Goal: Register for event/course

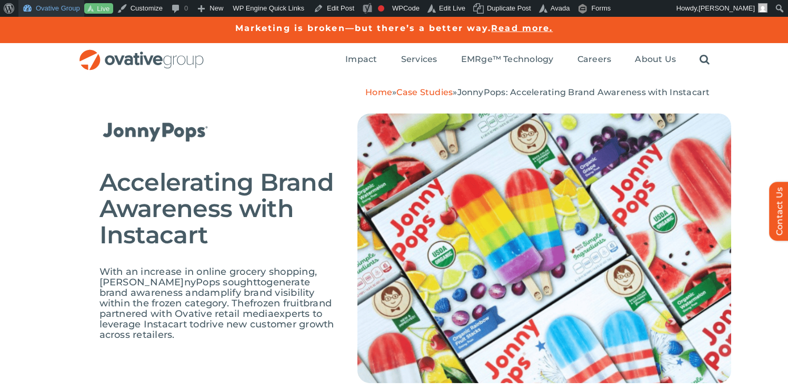
click at [51, 6] on link "Ovative Group" at bounding box center [51, 8] width 66 height 17
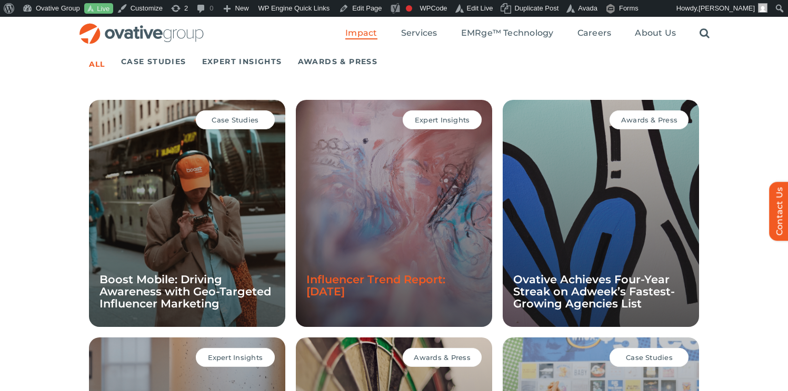
scroll to position [744, 0]
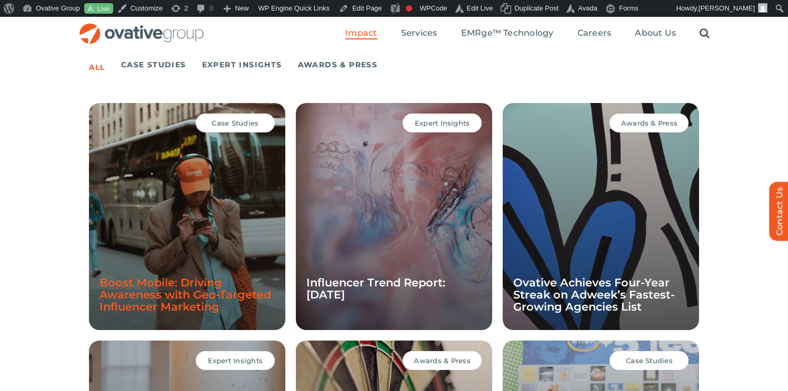
click at [175, 279] on link "Boost Mobile: Driving Awareness with Geo-Targeted Influencer Marketing" at bounding box center [184, 294] width 171 height 37
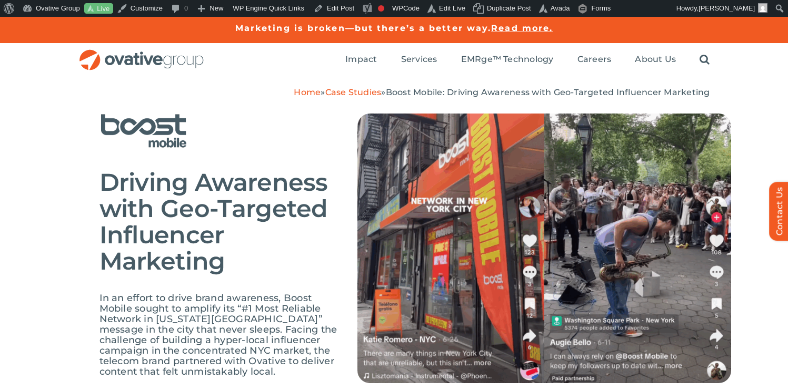
click at [247, 167] on span "Driving Awareness with Geo-Targeted Influencer Marketing" at bounding box center [213, 221] width 228 height 109
click at [267, 251] on h2 "Driving Awareness with Geo-Targeted Influencer Marketing" at bounding box center [220, 221] width 242 height 105
click at [368, 95] on link "Case Studies" at bounding box center [353, 92] width 56 height 10
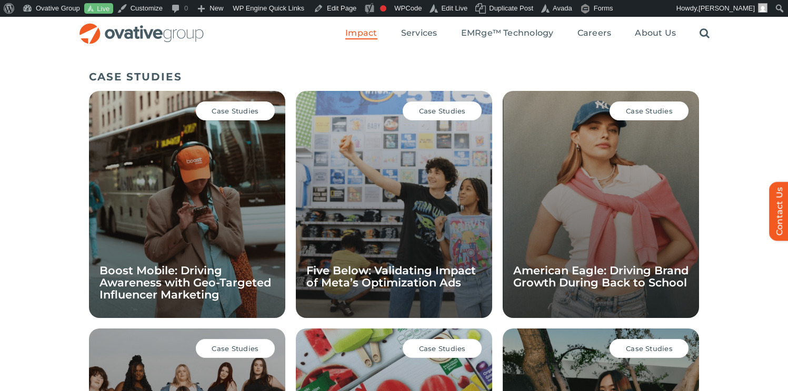
scroll to position [728, 0]
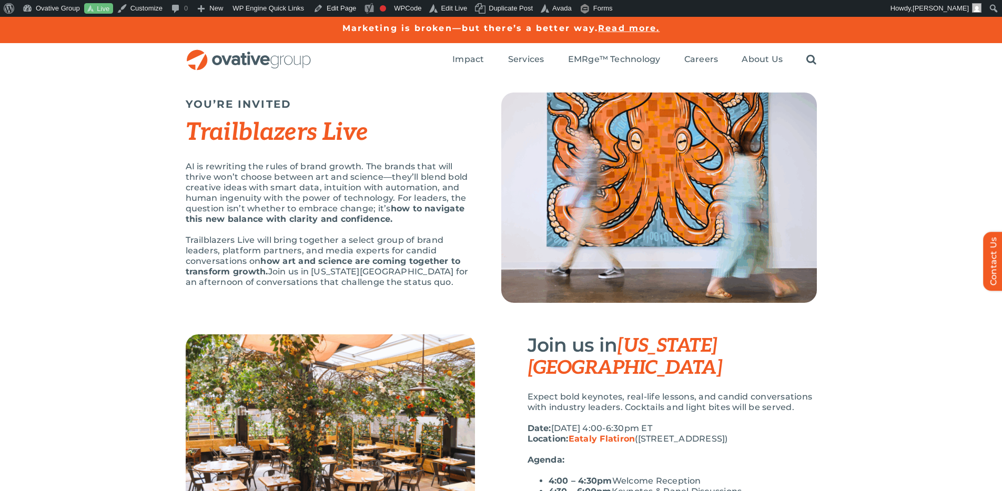
click at [415, 225] on div "AI is rewriting the rules of brand growth. The brands that will thrive won’t ch…" at bounding box center [330, 229] width 289 height 137
click at [453, 227] on div "AI is rewriting the rules of brand growth. The brands that will thrive won’t ch…" at bounding box center [330, 229] width 289 height 137
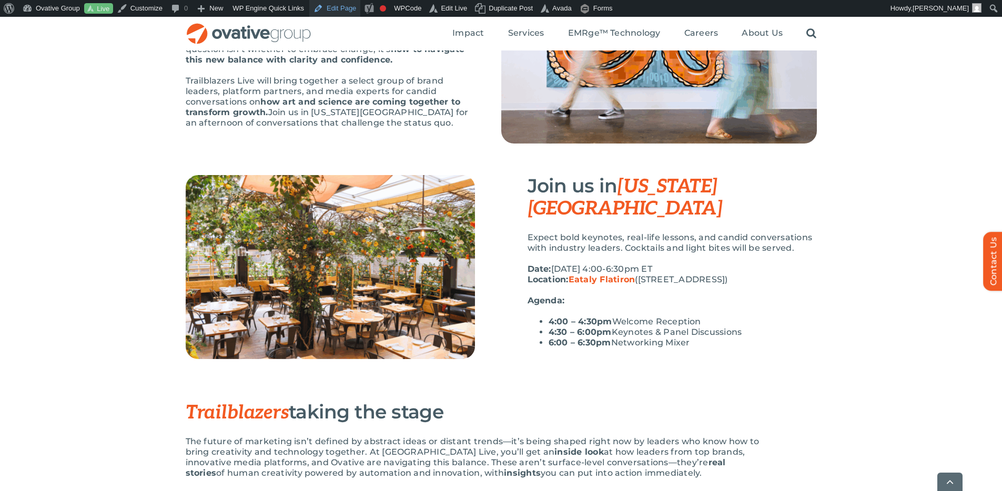
scroll to position [169, 0]
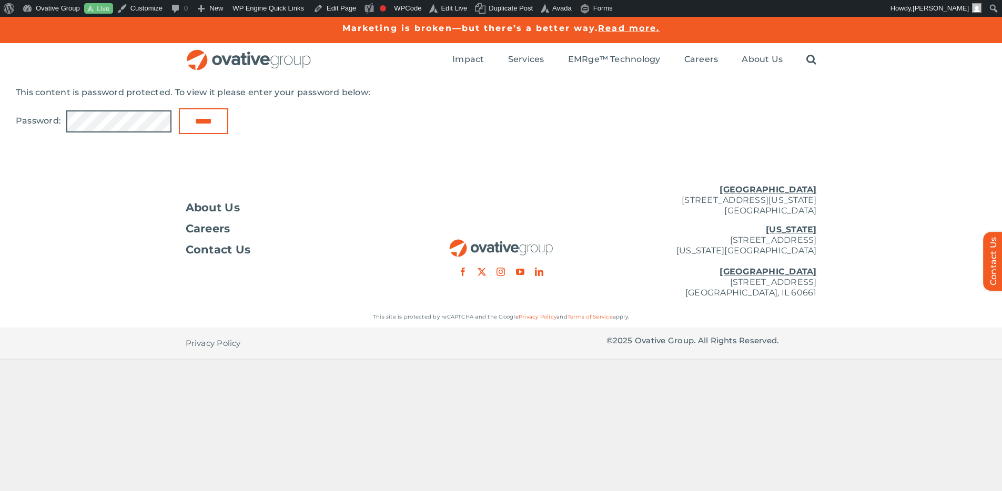
click at [179, 108] on input "*****" at bounding box center [203, 121] width 49 height 26
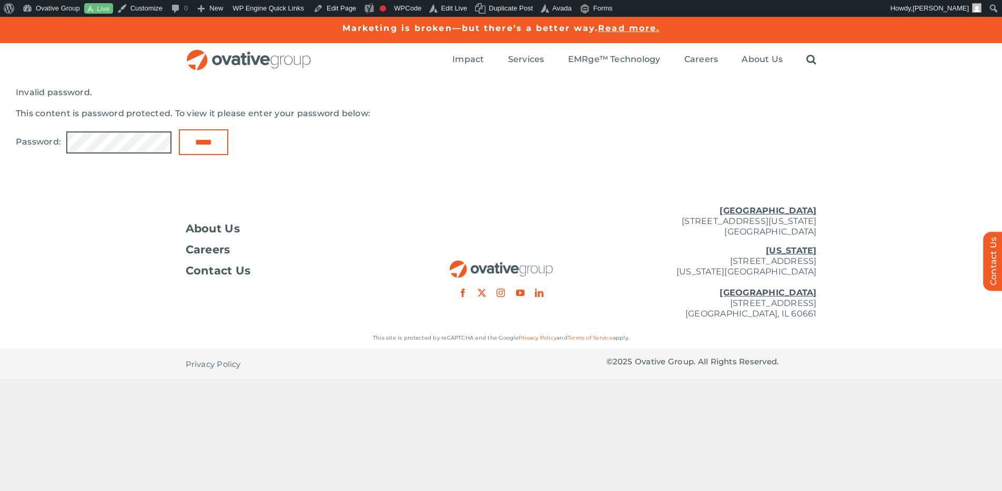
click at [179, 129] on input "*****" at bounding box center [203, 142] width 49 height 26
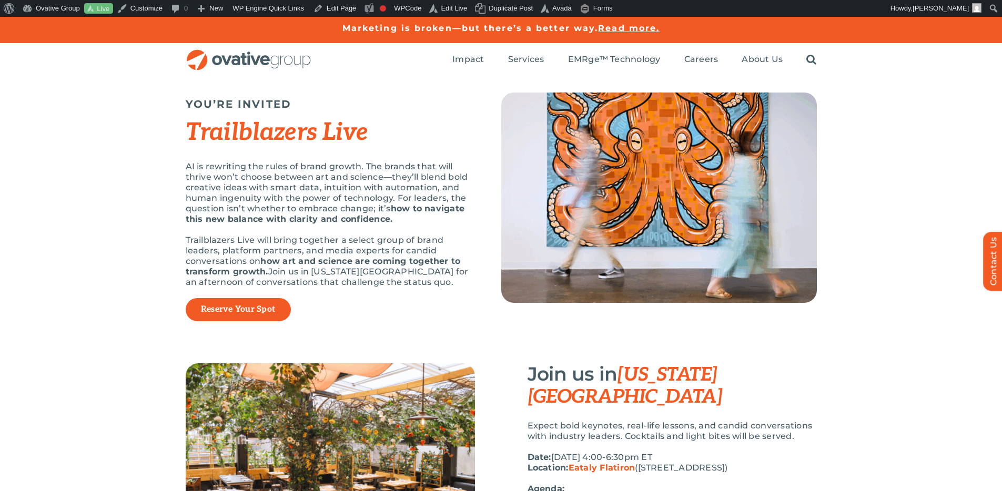
click at [255, 309] on link "Reserve Your Spot" at bounding box center [238, 310] width 74 height 11
click at [227, 307] on link "Reserve Your Spot" at bounding box center [238, 310] width 74 height 11
click at [888, 226] on div "YOU’RE INVITED Trailblazers Live AI is rewriting the rules of brand growth. The…" at bounding box center [501, 220] width 1002 height 287
click at [447, 199] on p "AI is rewriting the rules of brand growth. The brands that will thrive won’t ch…" at bounding box center [330, 192] width 289 height 63
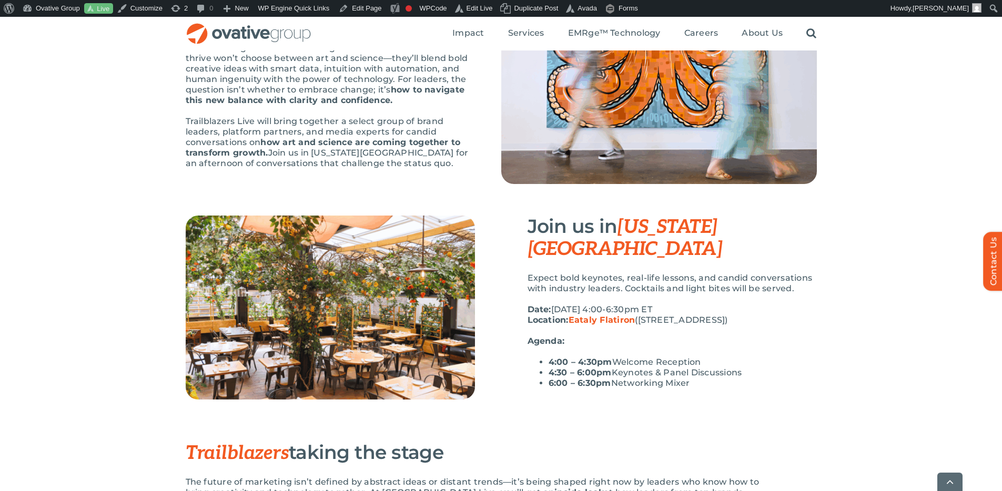
scroll to position [120, 0]
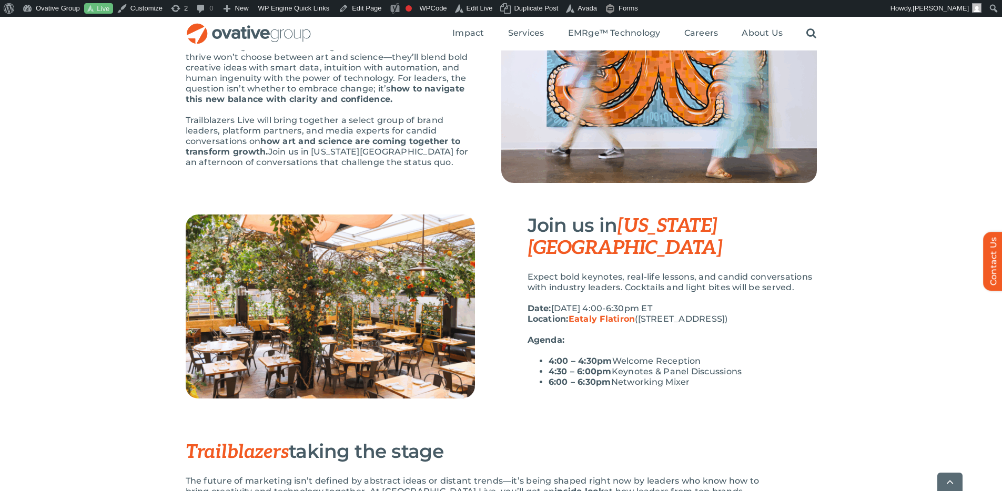
drag, startPoint x: 683, startPoint y: 359, endPoint x: 543, endPoint y: 339, distance: 141.3
click at [543, 356] on ul "4:00 – 4:30pm Welcome Reception 4:30 – 6:00pm Keynotes & Panel Discussions 6:00…" at bounding box center [672, 372] width 289 height 32
drag, startPoint x: 667, startPoint y: 337, endPoint x: 665, endPoint y: 345, distance: 8.6
click at [667, 356] on li "4:00 – 4:30pm Welcome Reception" at bounding box center [683, 361] width 268 height 11
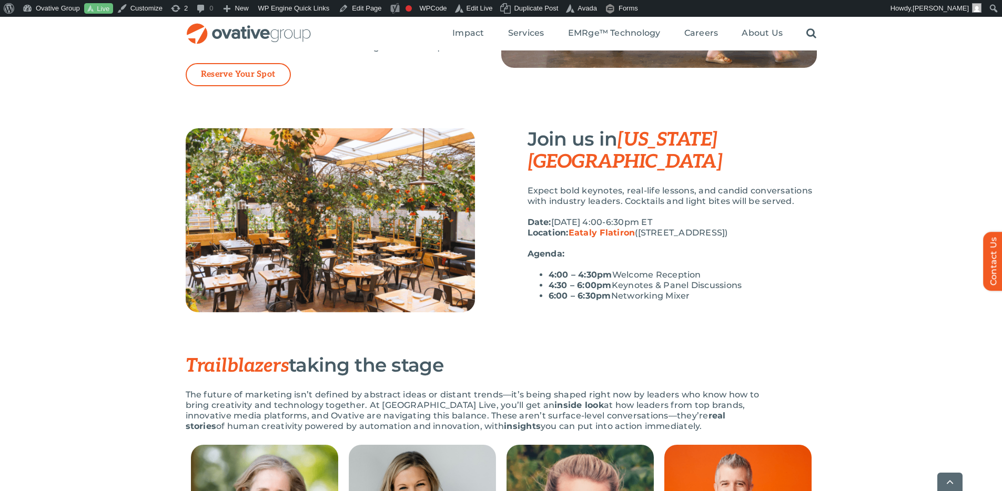
scroll to position [236, 0]
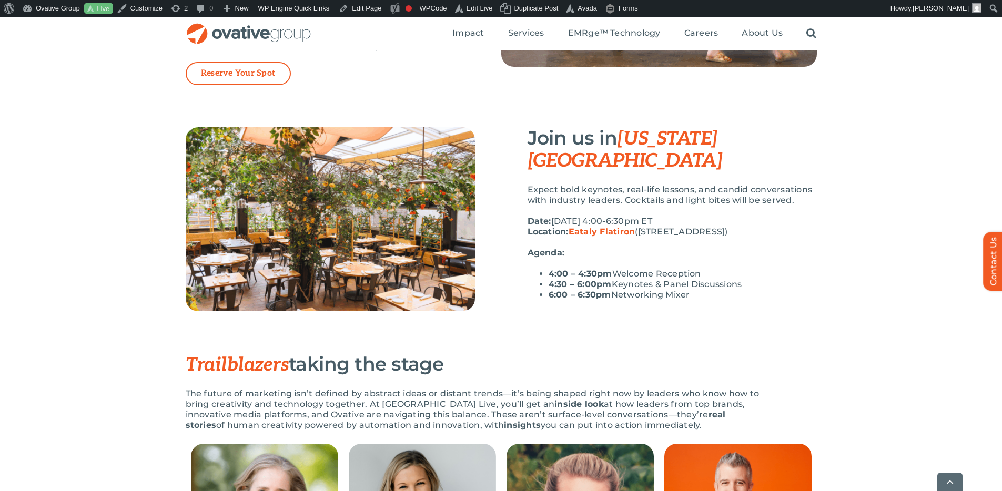
click at [757, 248] on p "Agenda:" at bounding box center [672, 253] width 289 height 11
click at [537, 269] on ul "4:00 – 4:30pm Welcome Reception 4:30 – 6:00pm Keynotes & Panel Discussions 6:00…" at bounding box center [672, 285] width 289 height 32
drag, startPoint x: 549, startPoint y: 252, endPoint x: 694, endPoint y: 274, distance: 146.9
click at [694, 274] on ul "4:00 – 4:30pm Welcome Reception 4:30 – 6:00pm Keynotes & Panel Discussions 6:00…" at bounding box center [672, 285] width 289 height 32
copy ul "4:00 – 4:30pm Welcome Reception 4:30 – 6:00pm Keynotes & Panel Discussions 6:00…"
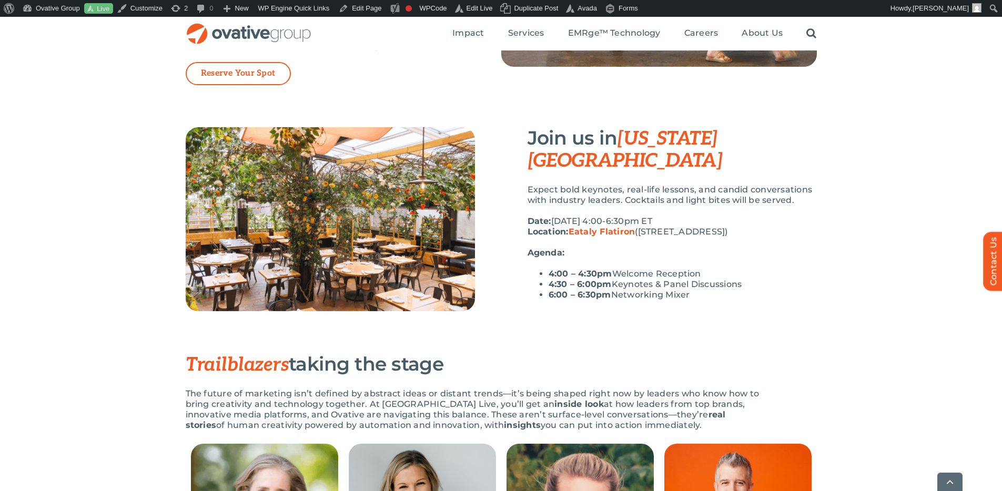
copy ul "4:00 – 4:30pm Welcome Reception 4:30 – 6:00pm Keynotes & Panel Discussions 6:00…"
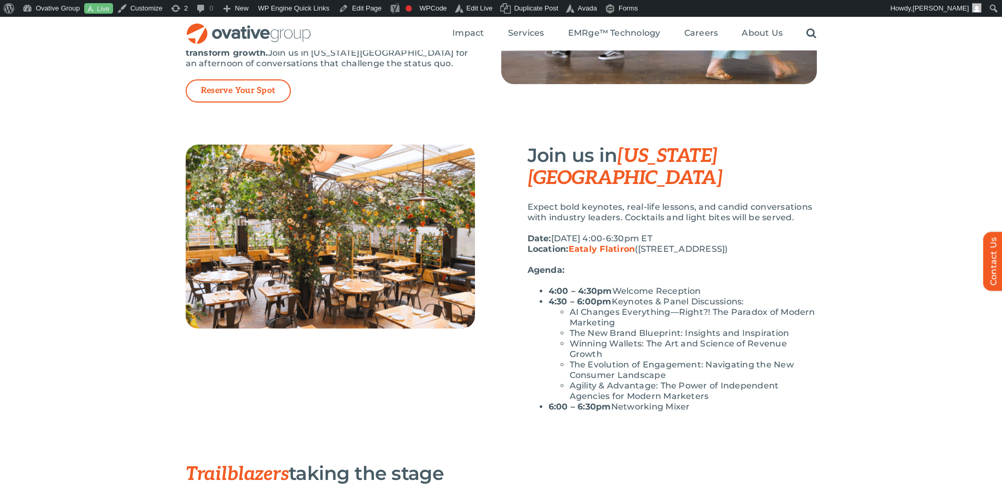
scroll to position [217, 0]
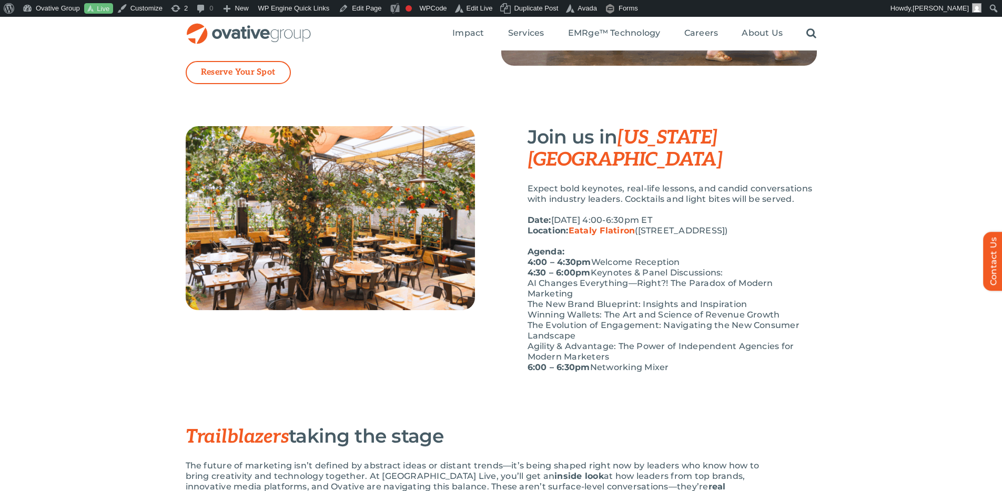
scroll to position [176, 0]
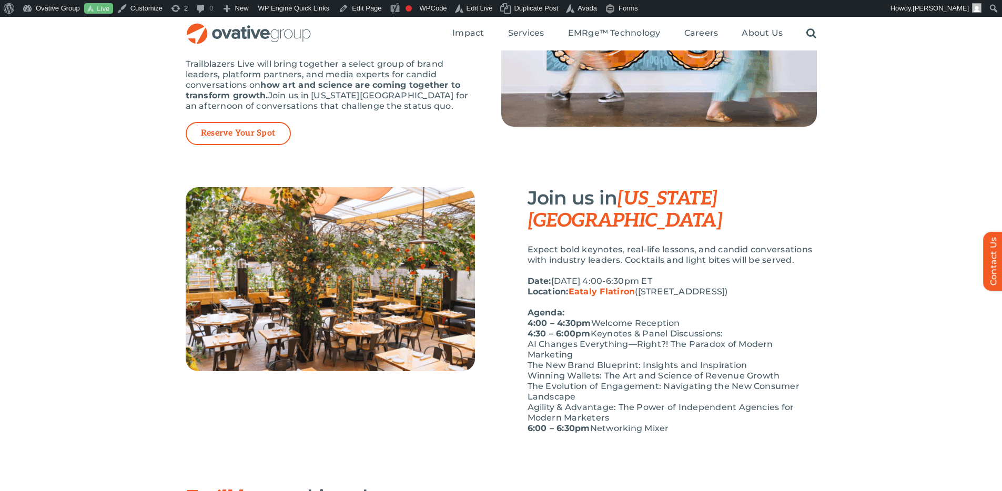
click at [779, 280] on div "Expect bold keynotes, real-life lessons, and candid conversations with industry…" at bounding box center [672, 345] width 289 height 200
click at [763, 276] on p "Date: October 6th, 2025 | 4:00-6:30pm ET Location: Eataly Flatiron (200 5th Ave…" at bounding box center [672, 286] width 289 height 21
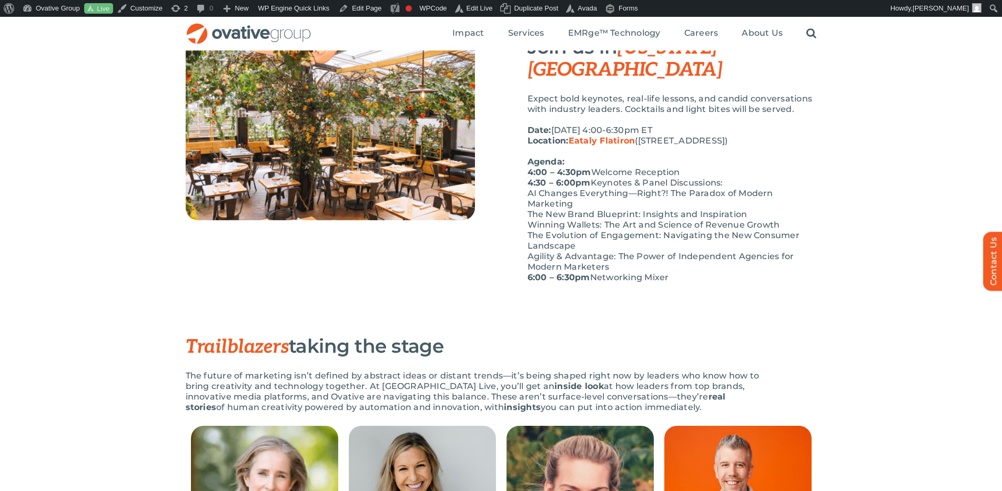
scroll to position [311, 0]
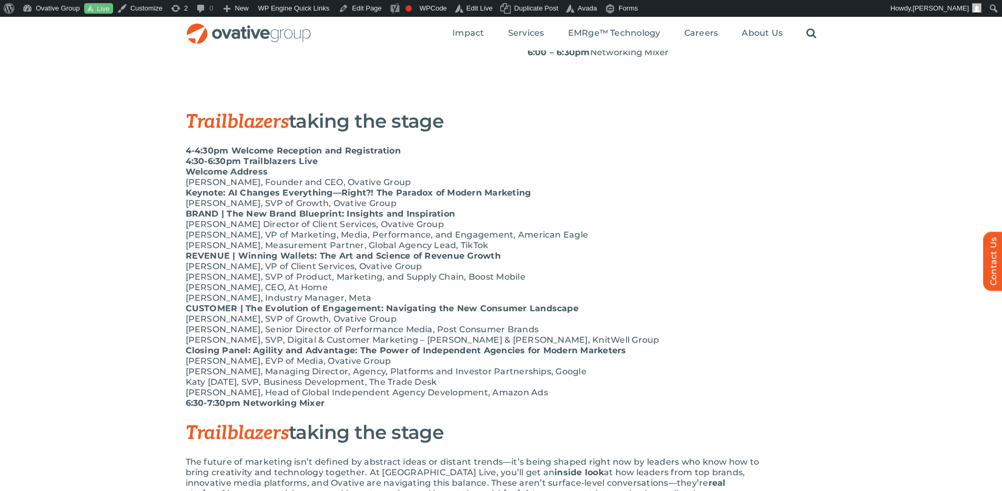
scroll to position [545, 0]
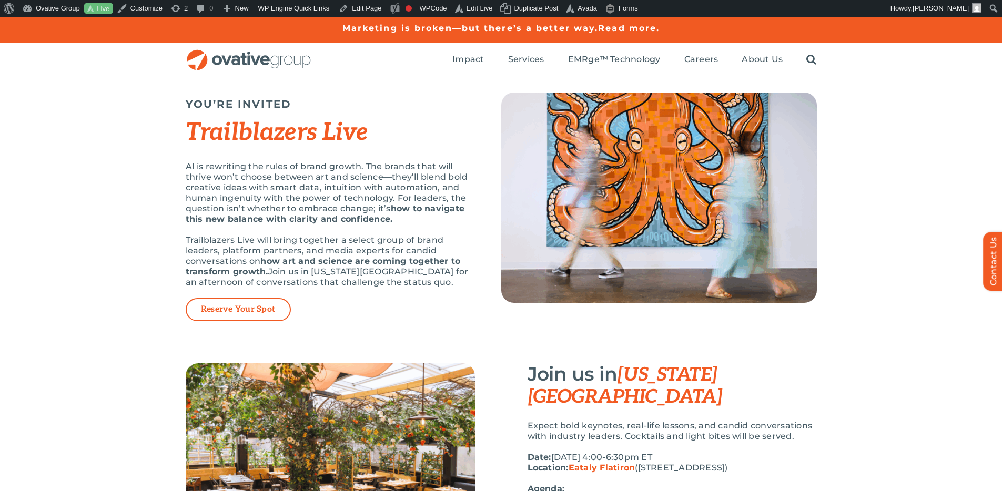
click at [437, 260] on strong "how art and science are coming together to transform growth." at bounding box center [323, 266] width 275 height 21
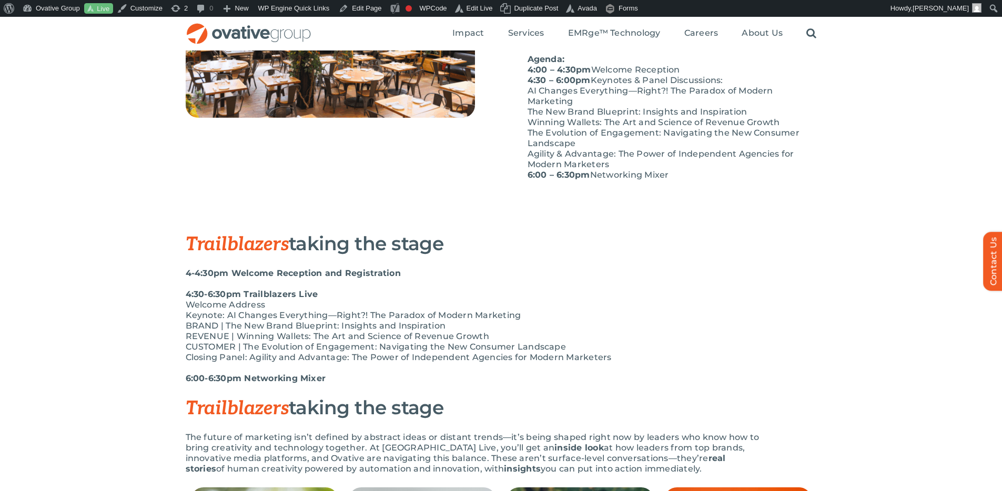
scroll to position [428, 0]
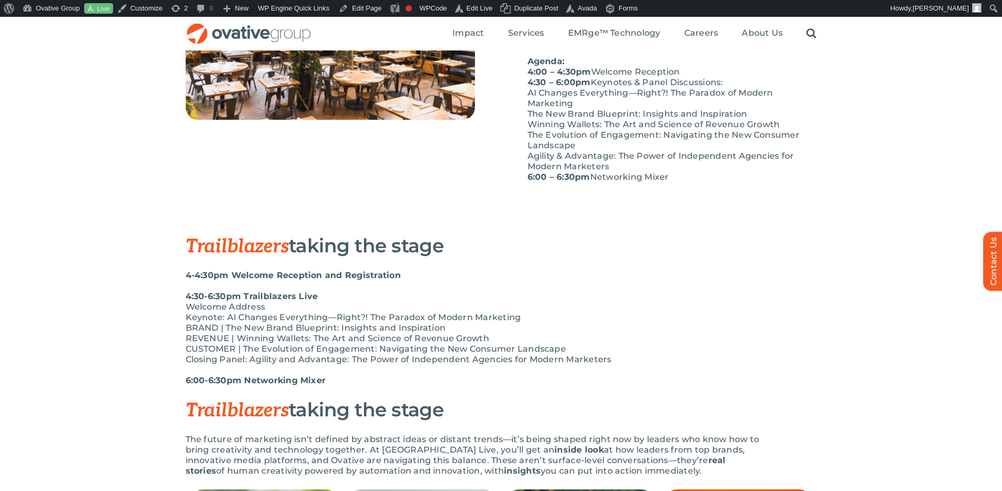
click at [514, 329] on p "4:30-6:30pm Trailblazers Live Welcome Address Keynote: AI Changes Everything—Ri…" at bounding box center [475, 328] width 579 height 74
click at [617, 338] on p "4:30-6:30pm Trailblazers Live Welcome Address Keynote: AI Changes Everything—Ri…" at bounding box center [475, 328] width 579 height 74
click at [354, 305] on p "4:30-6:30pm Trailblazers Live Welcome Address Keynote: AI Changes Everything—Ri…" at bounding box center [475, 328] width 579 height 74
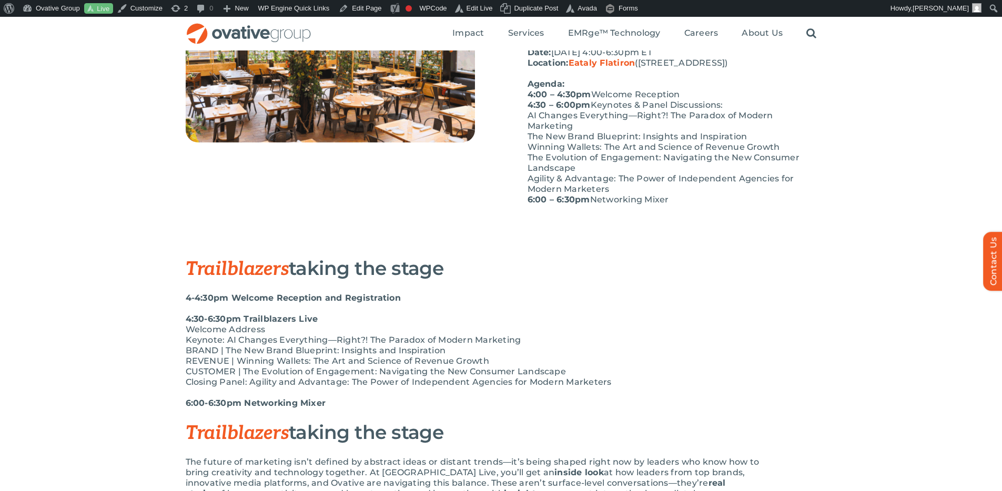
scroll to position [405, 0]
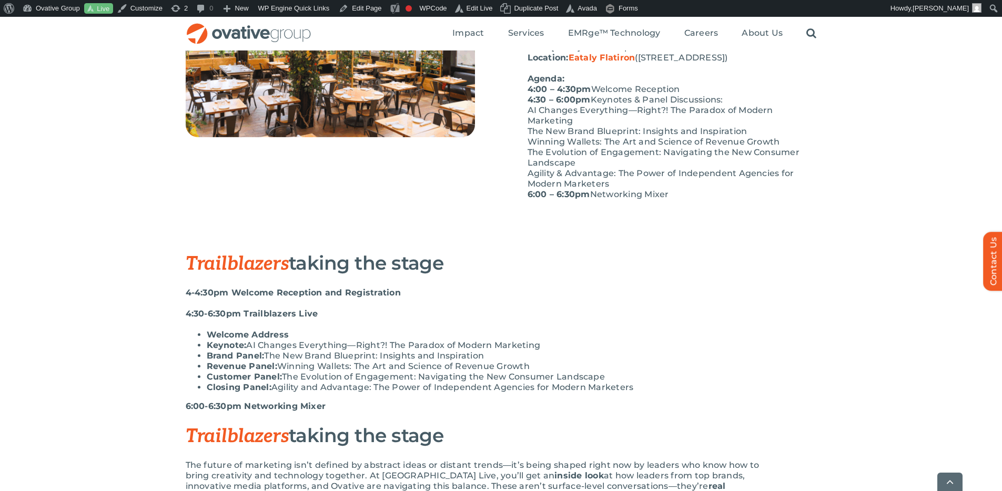
scroll to position [418, 0]
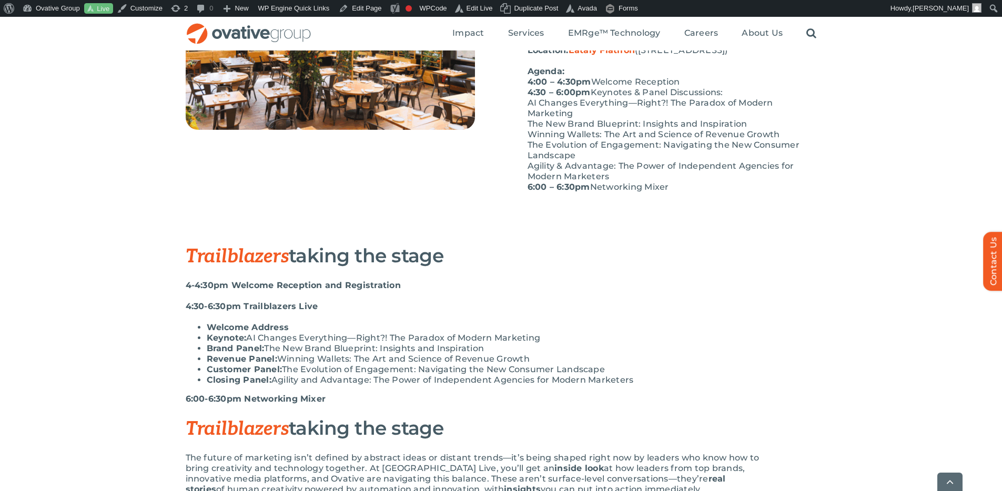
click at [407, 333] on li "Keynote: AI Changes Everything—Right?! The Paradox of Modern Marketing" at bounding box center [486, 338] width 558 height 11
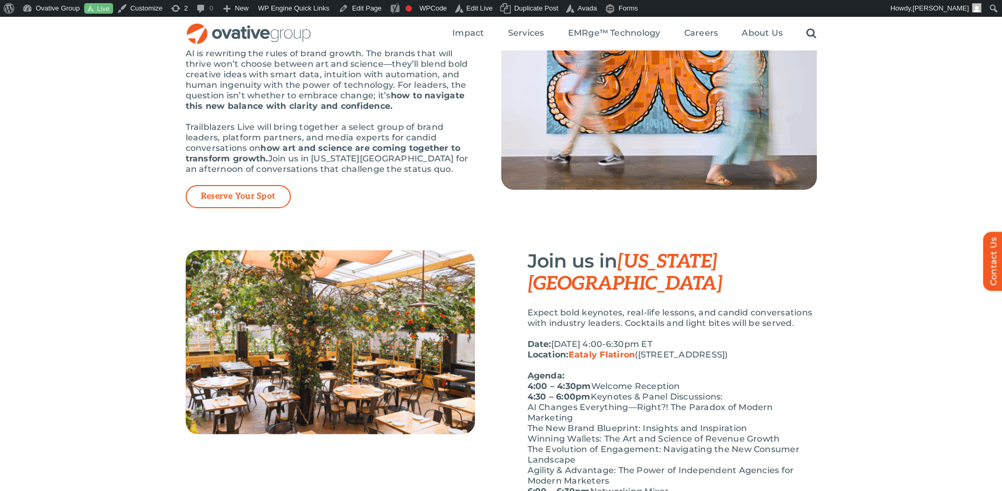
scroll to position [74, 0]
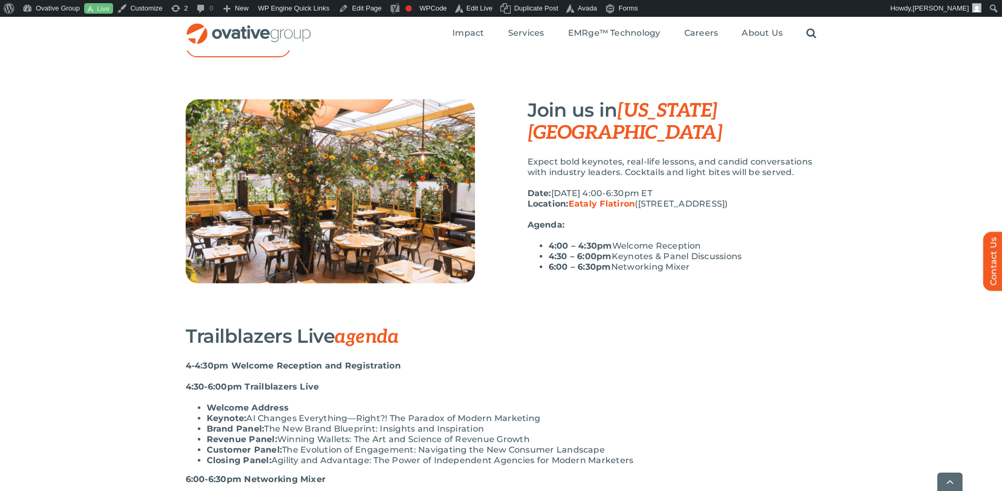
scroll to position [402, 0]
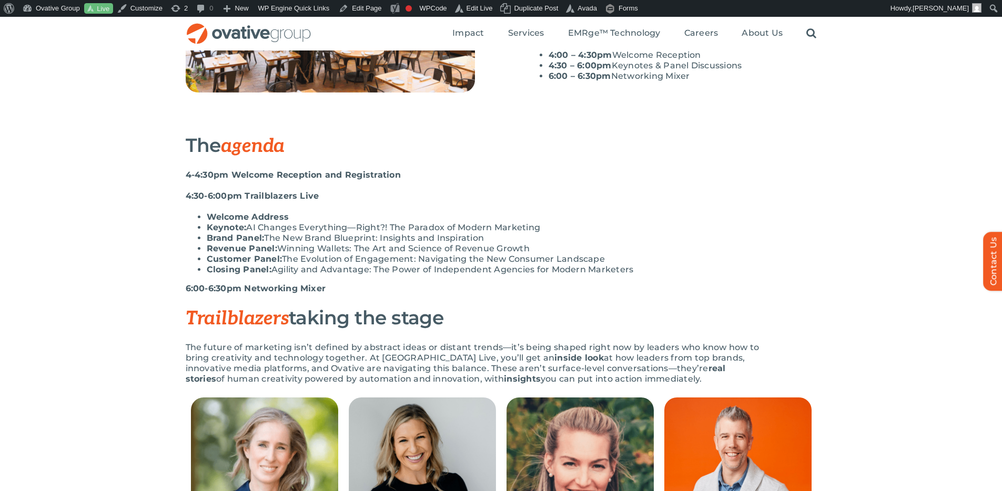
scroll to position [453, 0]
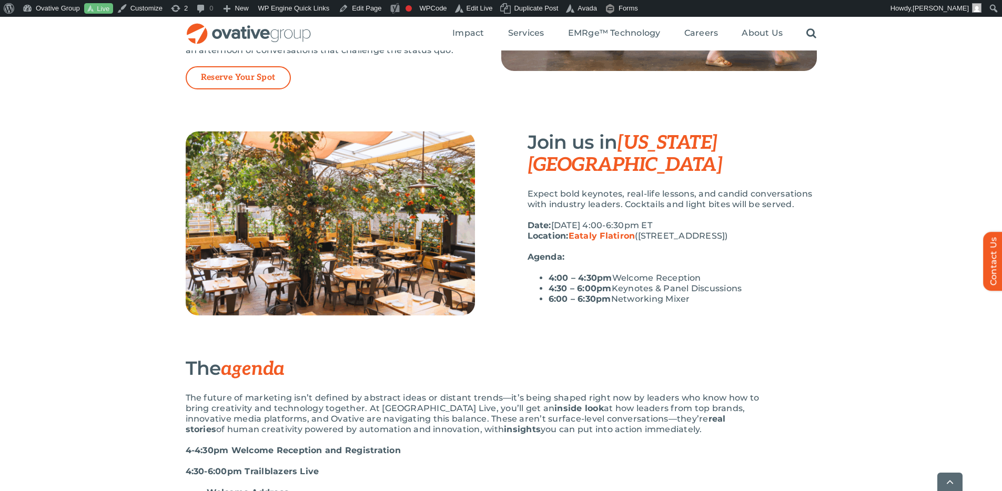
scroll to position [260, 0]
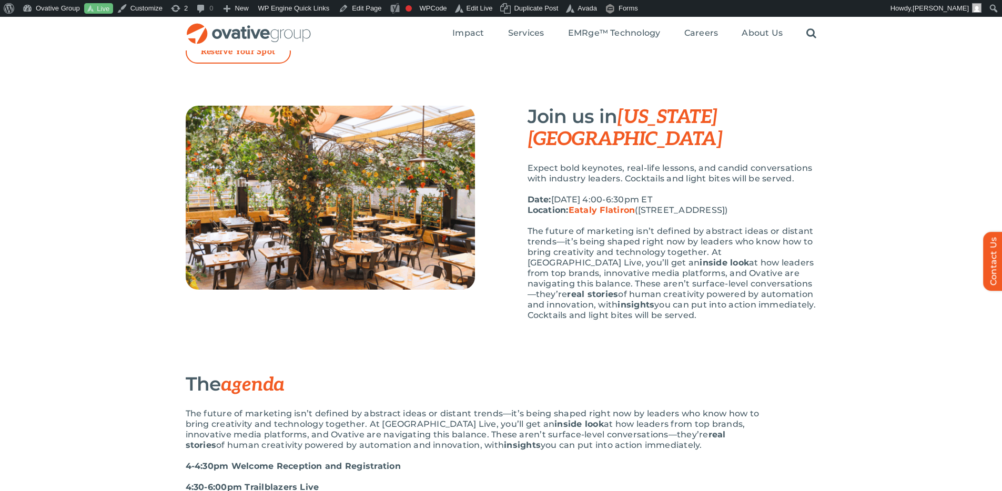
scroll to position [255, 0]
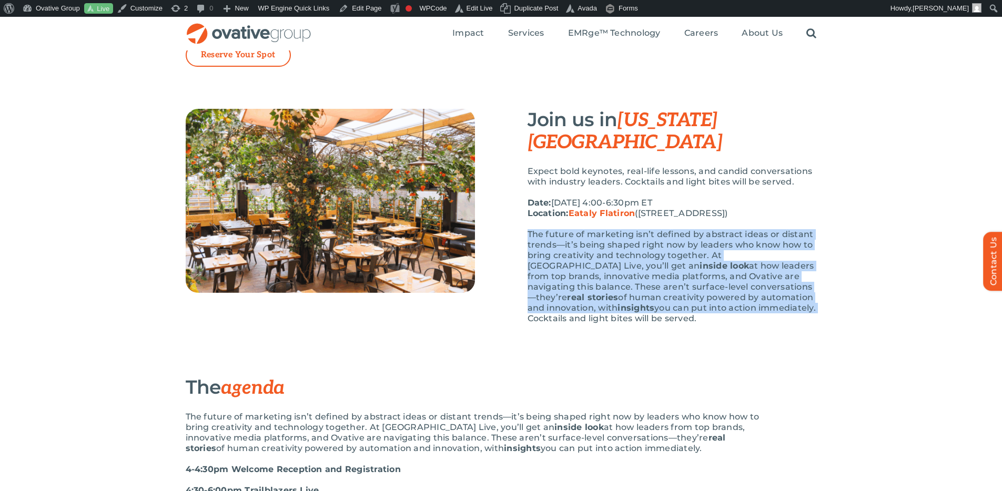
drag, startPoint x: 806, startPoint y: 284, endPoint x: 526, endPoint y: 216, distance: 288.0
click at [526, 216] on div "Join us in New York City Expect bold keynotes, real-life lessons, and candid co…" at bounding box center [659, 222] width 316 height 226
copy p "The future of marketing isn’t defined by abstract ideas or distant trends—it’s …"
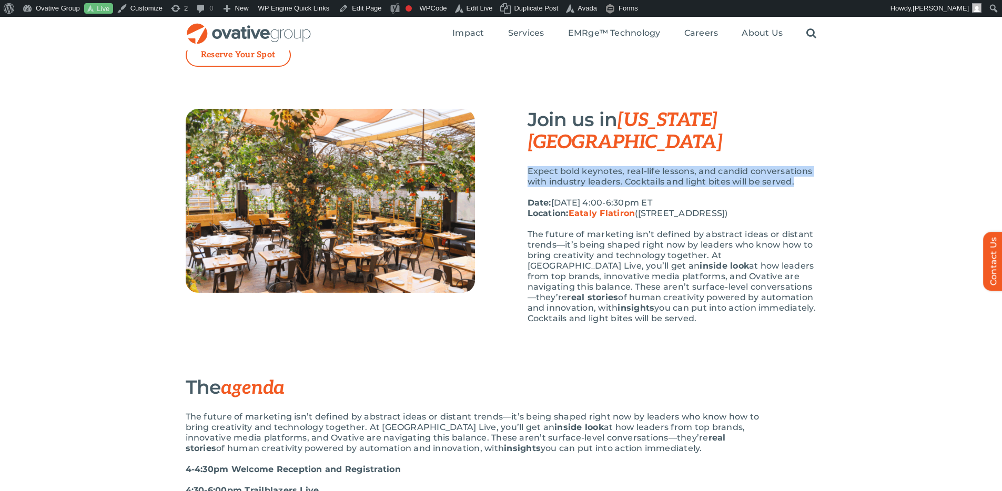
drag, startPoint x: 528, startPoint y: 146, endPoint x: 805, endPoint y: 158, distance: 278.0
click at [805, 166] on p "Expect bold keynotes, real-life lessons, and candid conversations with industry…" at bounding box center [672, 176] width 289 height 21
copy p "Expect bold keynotes, real-life lessons, and candid conversations with industry…"
drag, startPoint x: 528, startPoint y: 211, endPoint x: 715, endPoint y: 298, distance: 206.2
click at [715, 298] on p "The future of marketing isn’t defined by abstract ideas or distant trends—it’s …" at bounding box center [672, 276] width 289 height 95
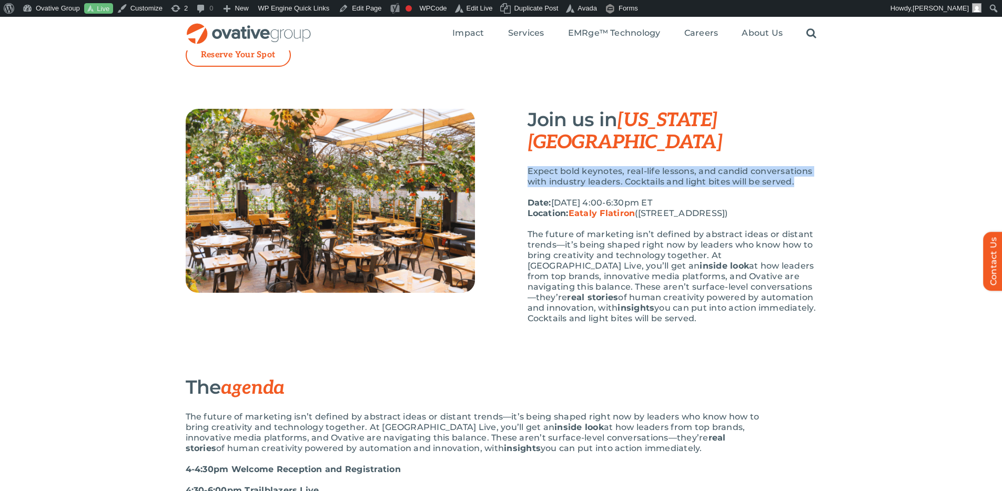
copy p "The future of marketing isn’t defined by abstract ideas or distant trends—it’s …"
click at [741, 229] on p "The future of marketing isn’t defined by abstract ideas or distant trends—it’s …" at bounding box center [672, 276] width 289 height 95
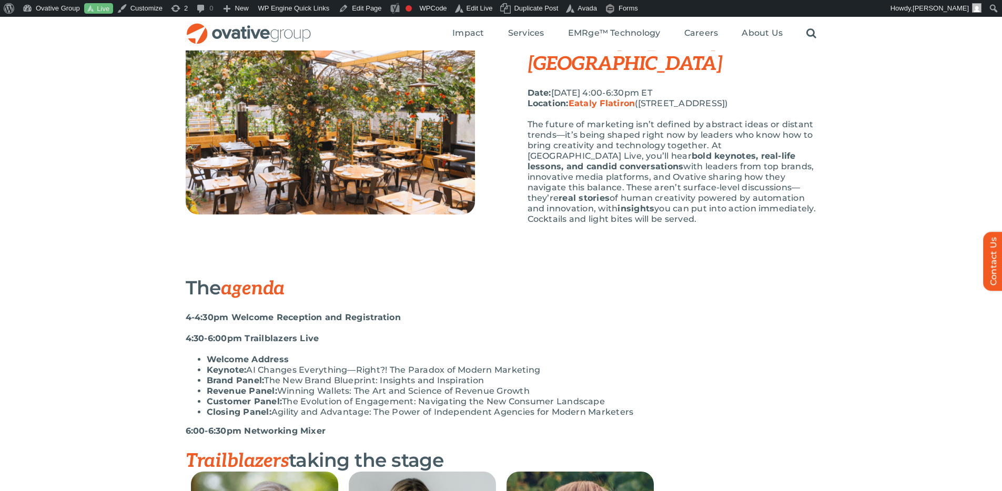
scroll to position [330, 0]
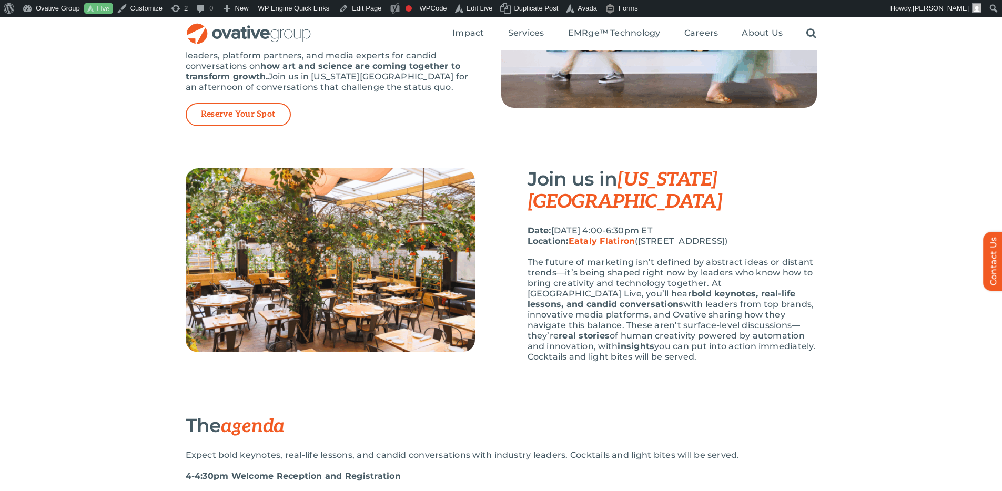
scroll to position [195, 0]
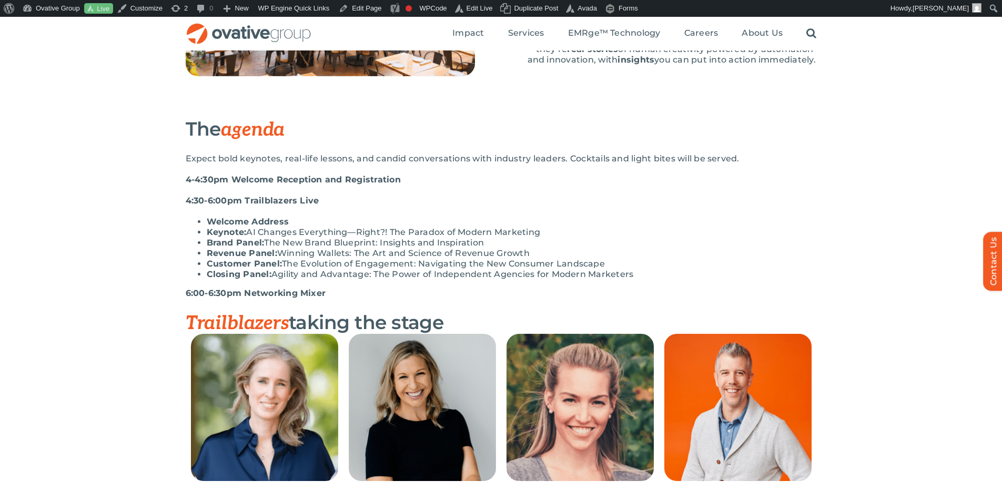
scroll to position [436, 0]
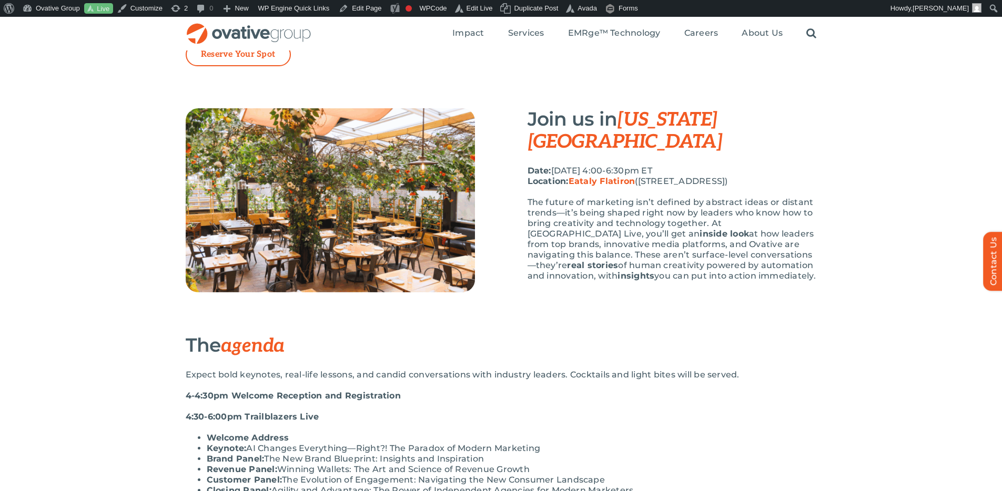
scroll to position [193, 0]
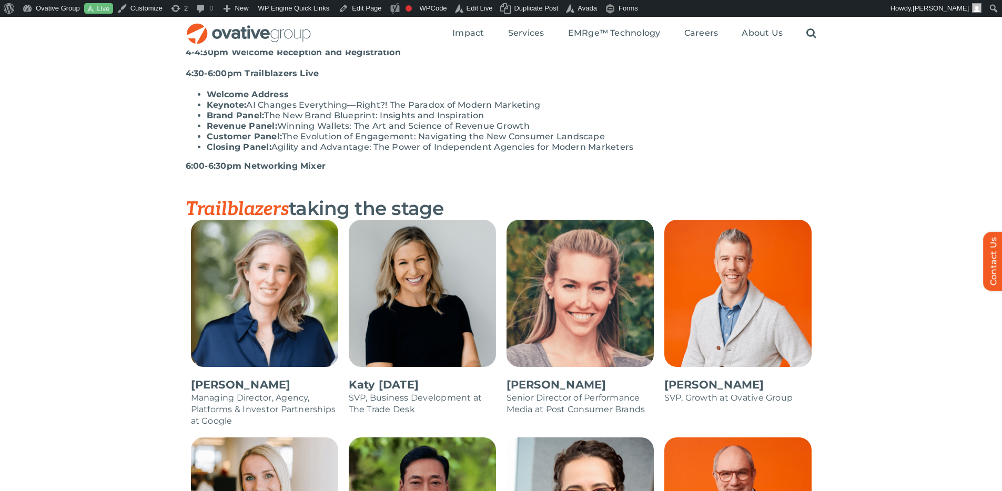
scroll to position [576, 0]
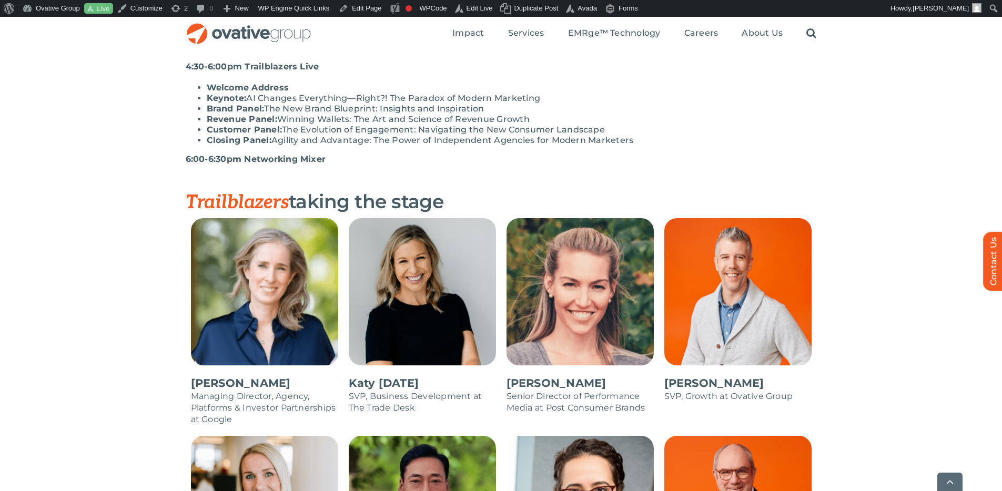
scroll to position [605, 0]
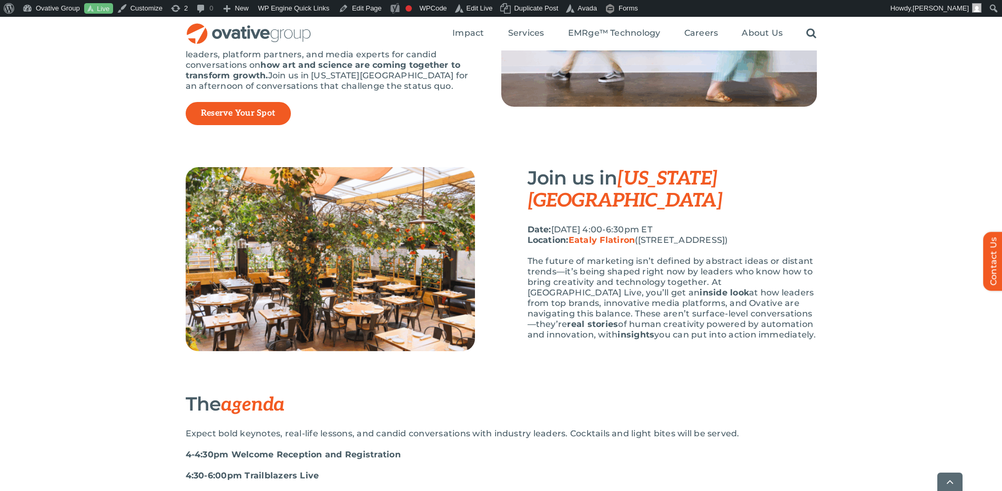
click at [257, 116] on link "Reserve Your Spot" at bounding box center [238, 113] width 74 height 11
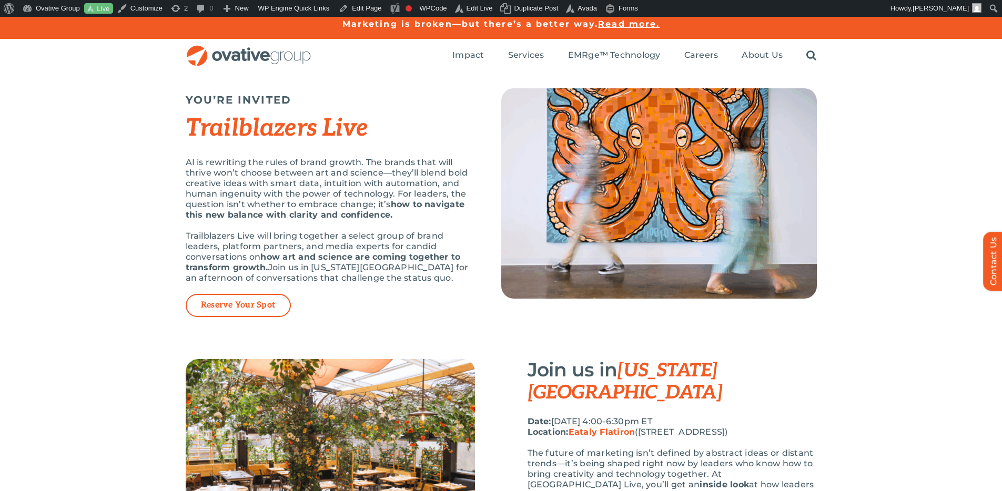
scroll to position [11, 0]
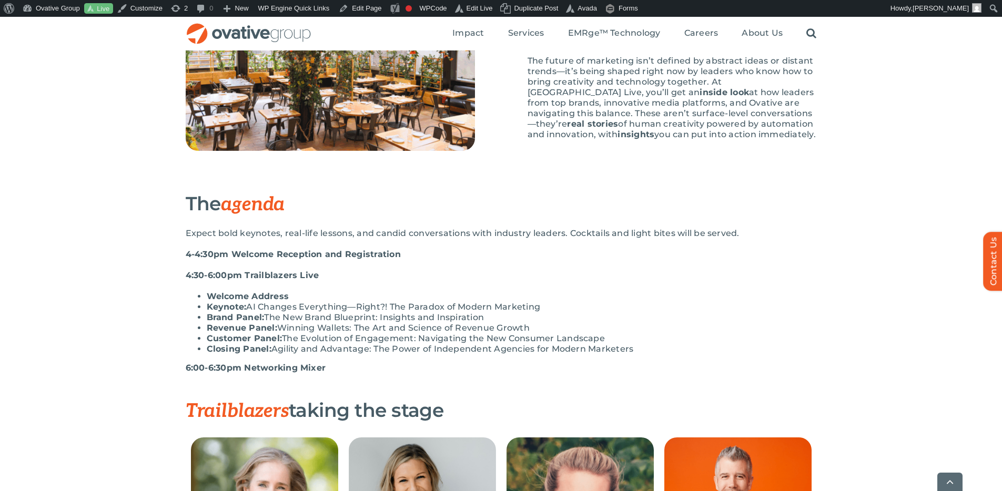
scroll to position [433, 0]
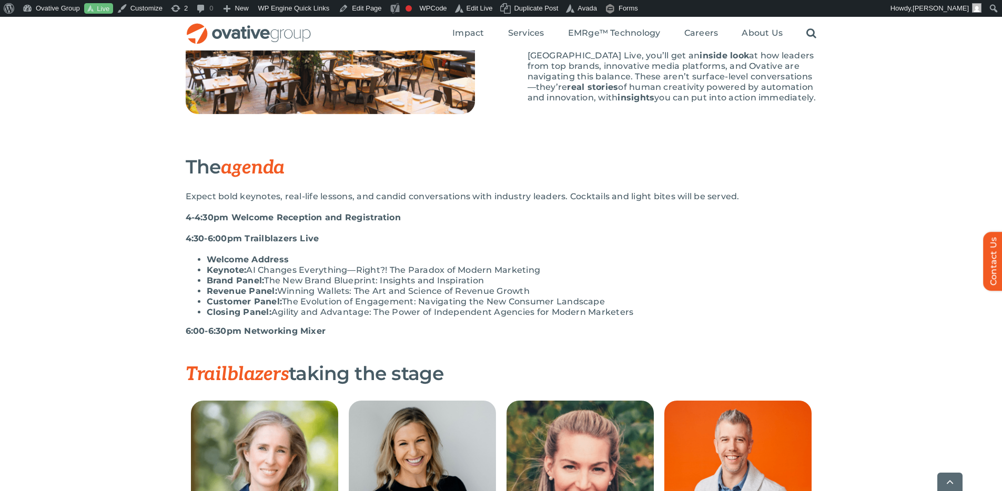
click at [734, 301] on li "Customer Panel: The Evolution of Engagement: Navigating the New Consumer Landsc…" at bounding box center [486, 302] width 558 height 11
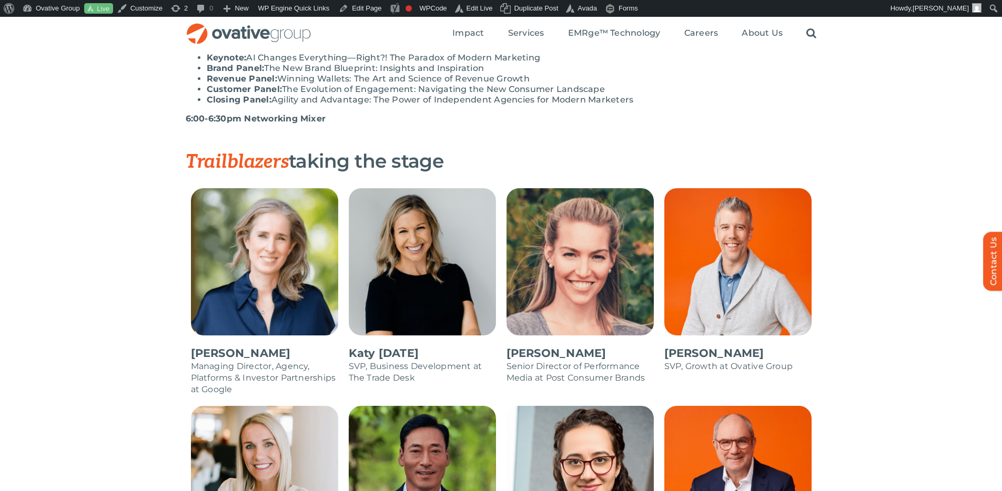
scroll to position [645, 0]
click at [840, 112] on div "The agenda Expect bold keynotes, real-life lessons, and candid conversations wi…" at bounding box center [501, 47] width 1002 height 207
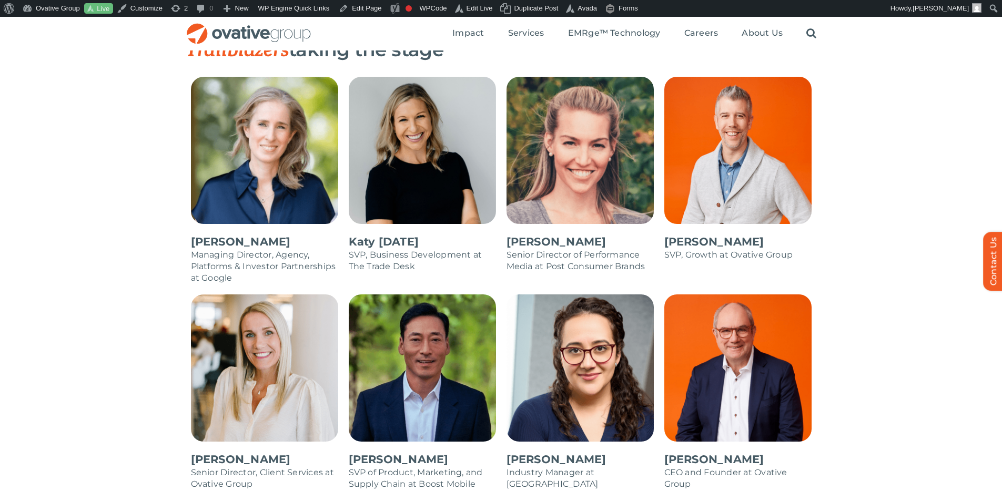
scroll to position [714, 0]
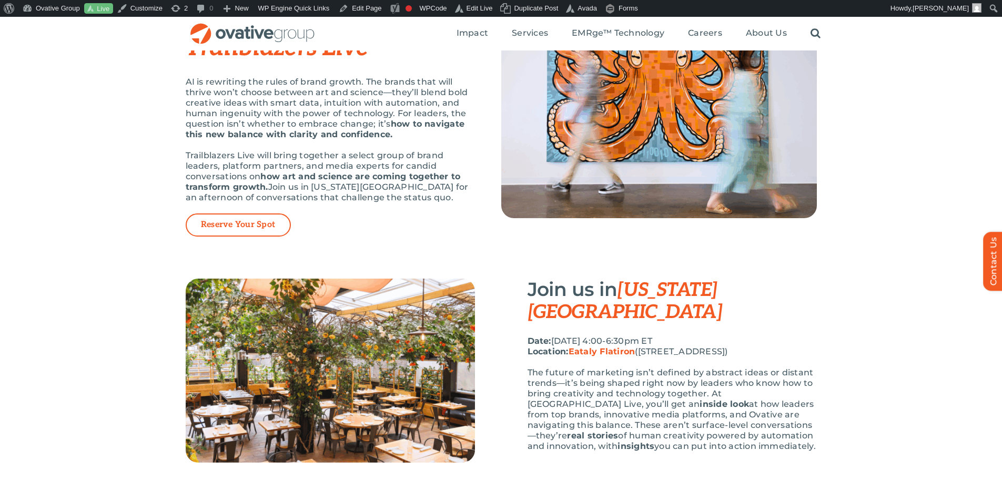
scroll to position [0, 0]
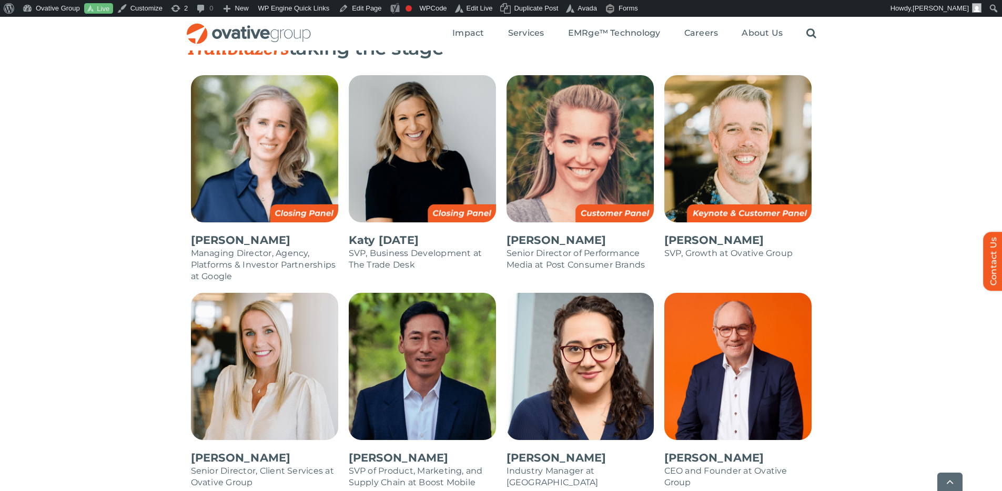
scroll to position [760, 0]
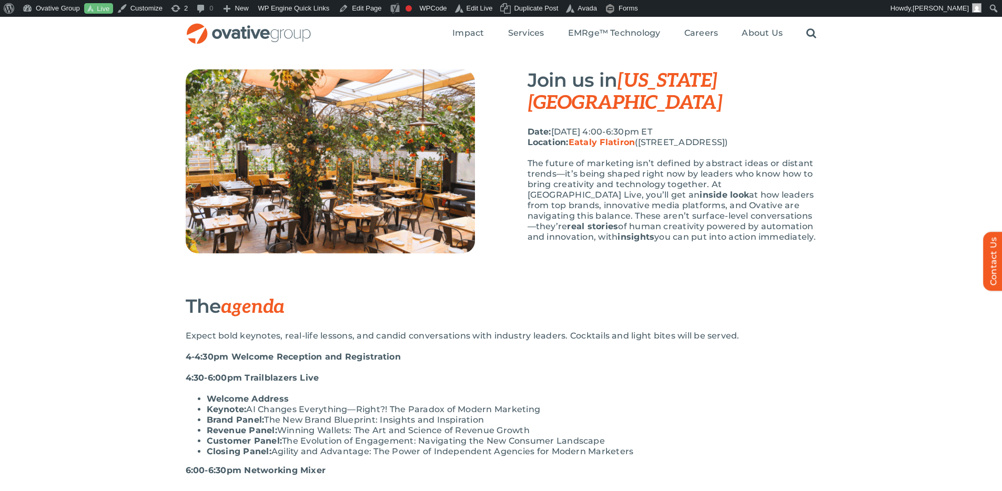
scroll to position [294, 0]
click at [863, 162] on div "Join us in New York City Date: October 6th, 2025 | 4:00-6:30pm ET Location: Eat…" at bounding box center [501, 183] width 1002 height 226
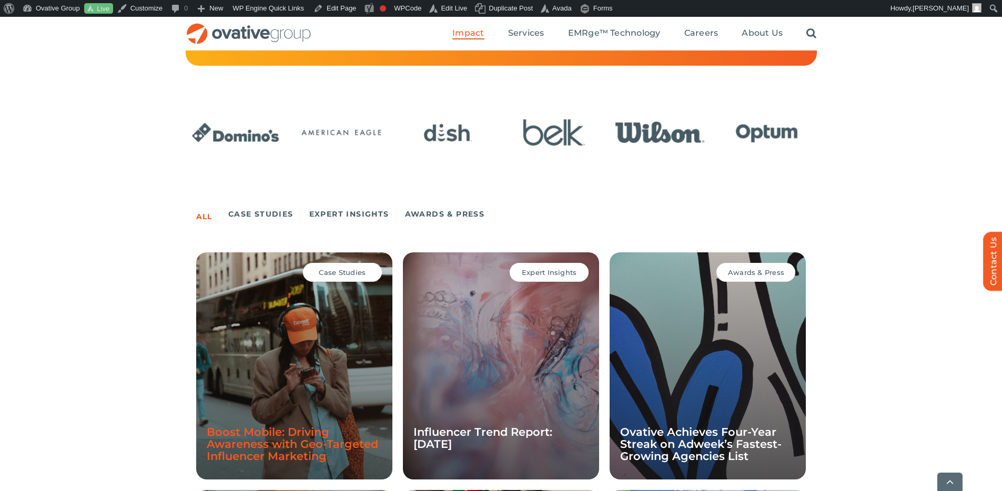
click at [277, 451] on link "Boost Mobile: Driving Awareness with Geo-Targeted Influencer Marketing" at bounding box center [292, 444] width 171 height 37
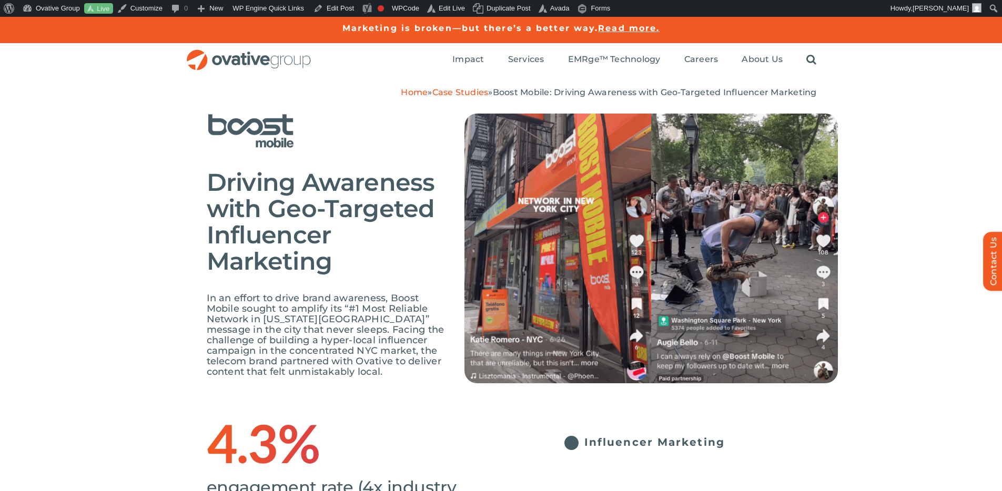
click at [927, 123] on div "Driving Awareness with Geo-Targeted Influencer Marketing In an effort to drive …" at bounding box center [501, 256] width 1002 height 317
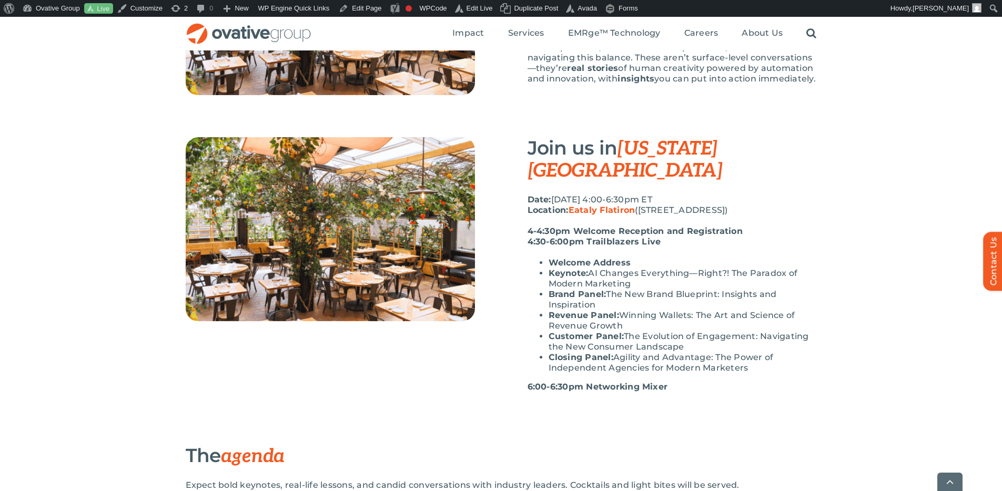
scroll to position [457, 0]
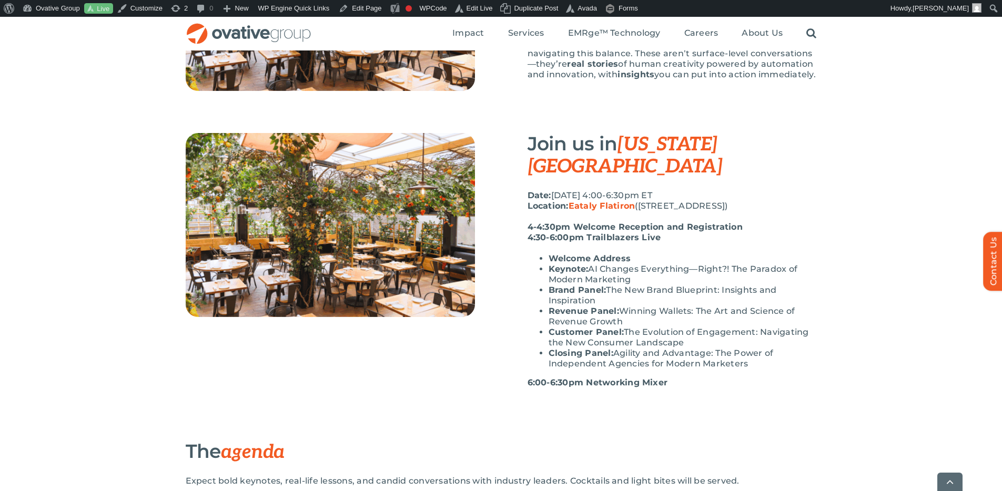
click at [846, 219] on div "Join us in New York City Date: October 6th, 2025 | 4:00-6:30pm ET Location: Eat…" at bounding box center [501, 287] width 1002 height 308
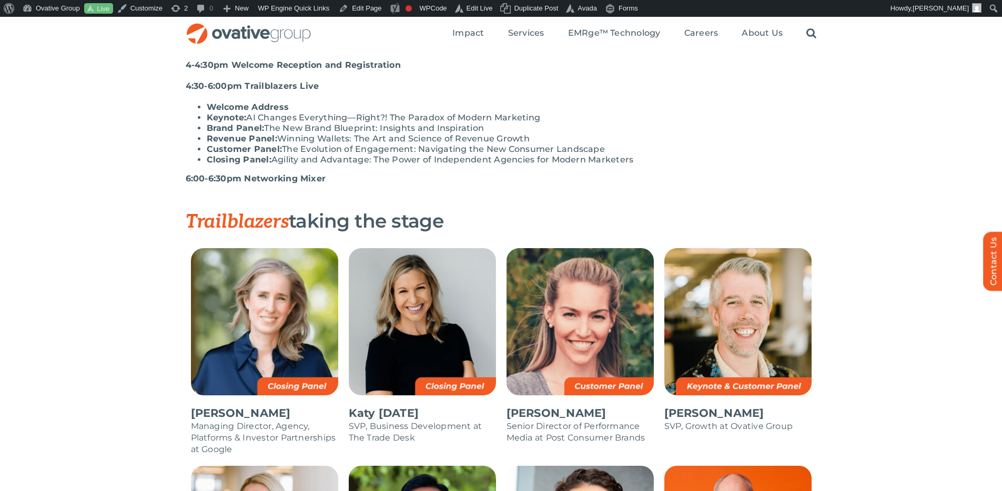
scroll to position [891, 0]
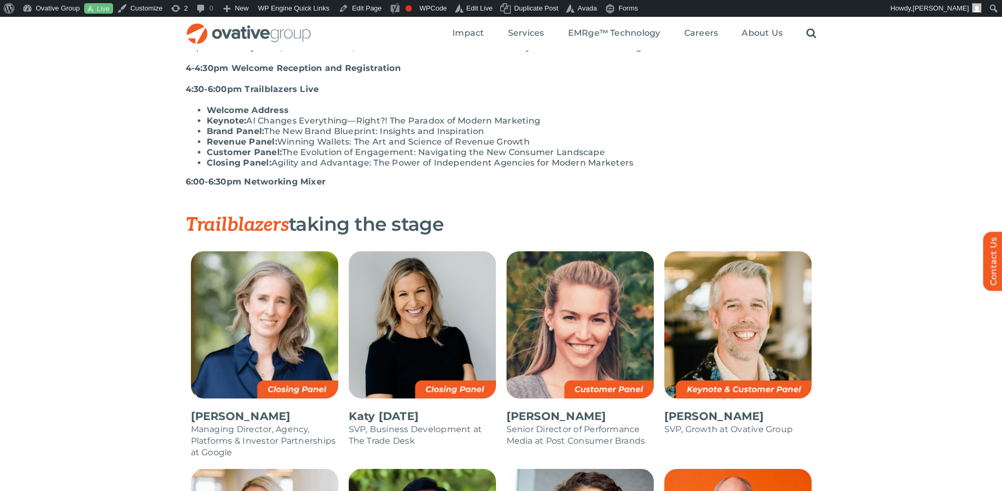
click at [886, 181] on div "The agenda Expect bold keynotes, real-life lessons, and candid conversations wi…" at bounding box center [501, 110] width 1002 height 207
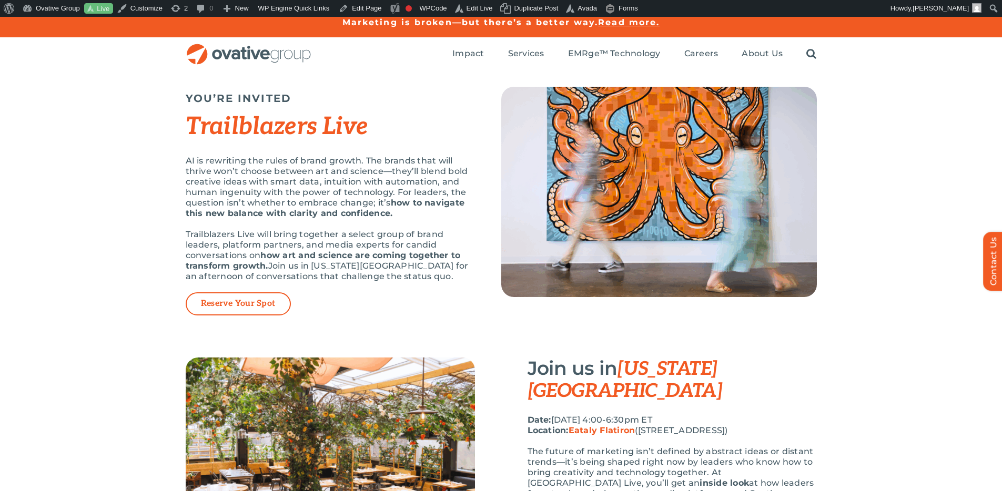
scroll to position [0, 0]
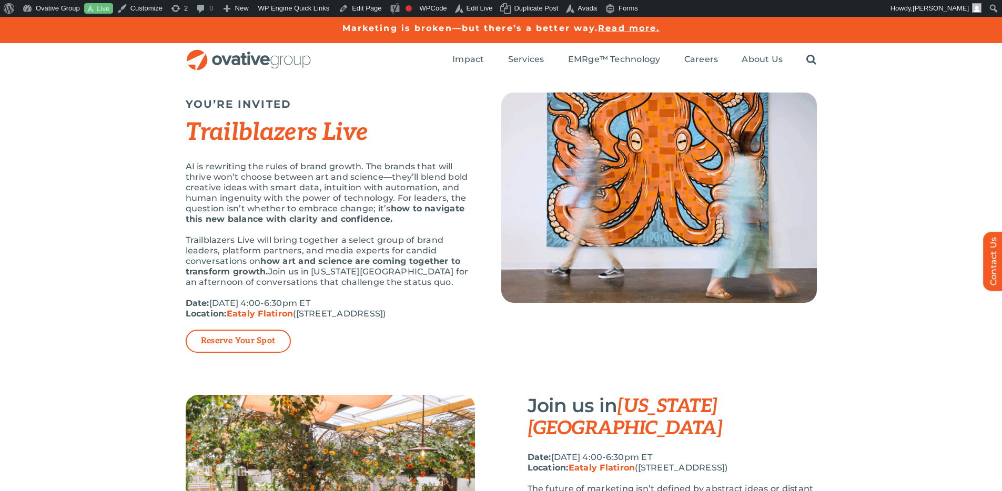
drag, startPoint x: 0, startPoint y: 0, endPoint x: 420, endPoint y: 257, distance: 492.8
click at [420, 257] on strong "how art and science are coming together to transform growth." at bounding box center [323, 266] width 275 height 21
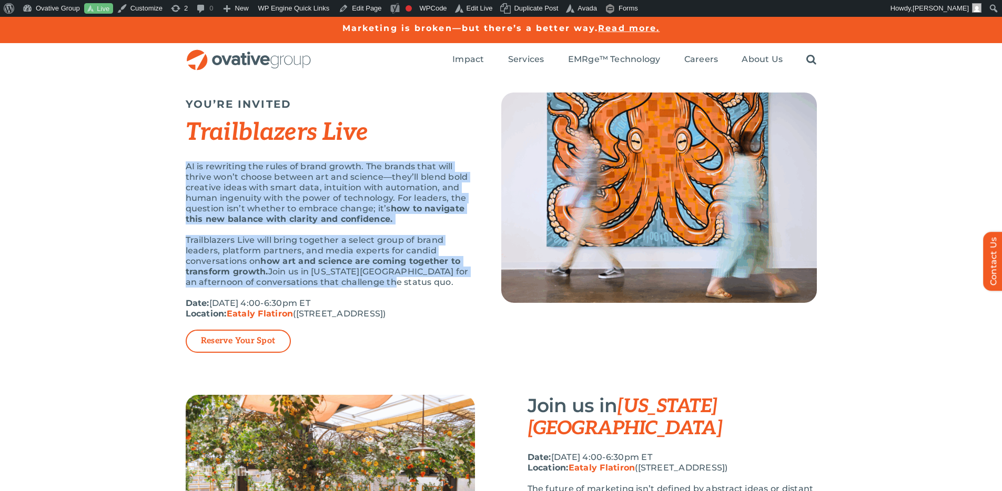
drag, startPoint x: 383, startPoint y: 278, endPoint x: 186, endPoint y: 162, distance: 229.4
click at [186, 162] on div "AI is rewriting the rules of brand growth. The brands that will thrive won’t ch…" at bounding box center [330, 245] width 289 height 168
copy div "AI is rewriting the rules of brand growth. The brands that will thrive won’t ch…"
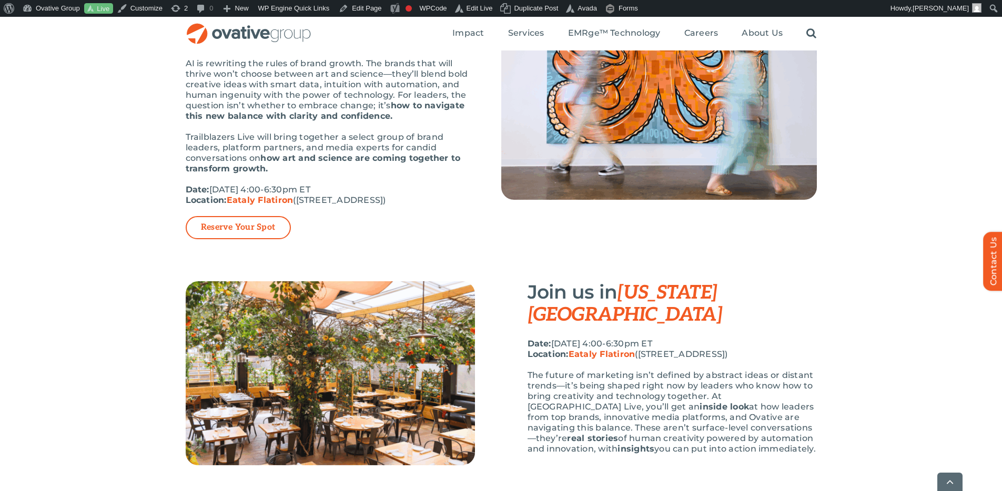
scroll to position [122, 0]
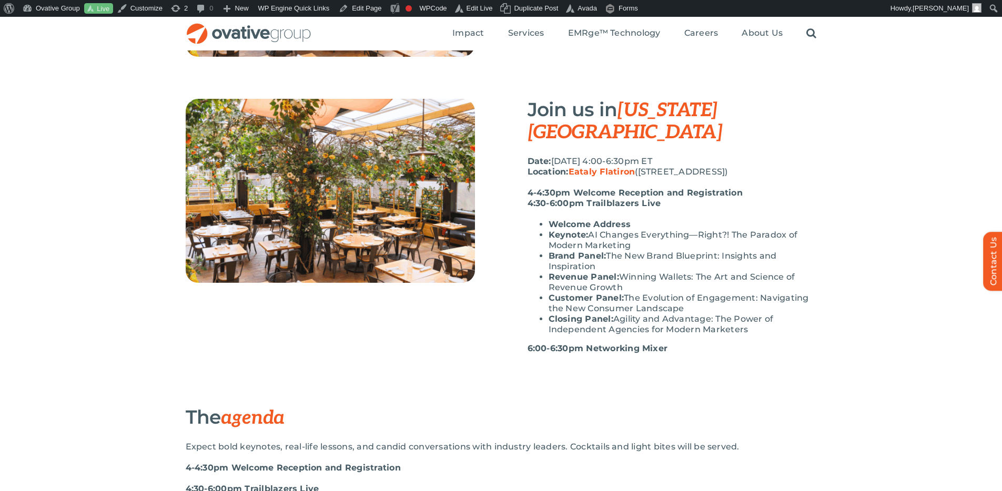
scroll to position [425, 0]
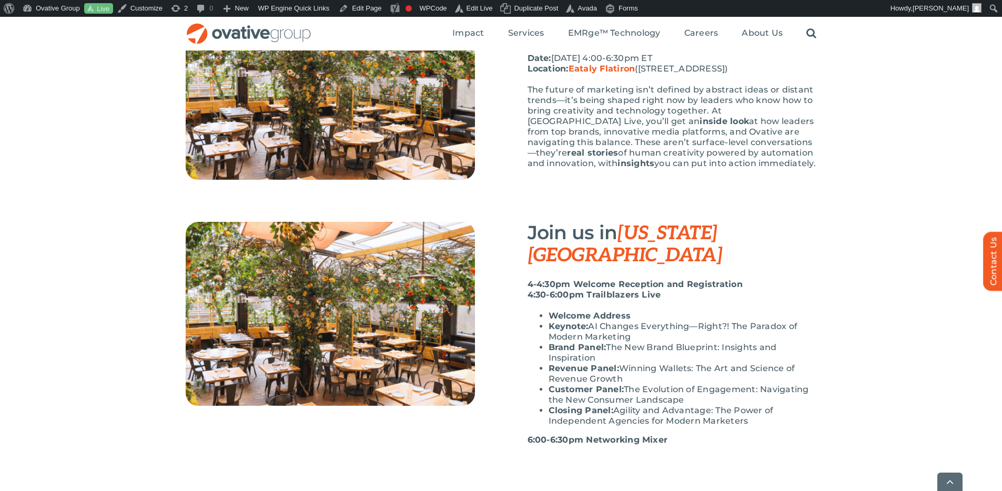
scroll to position [390, 0]
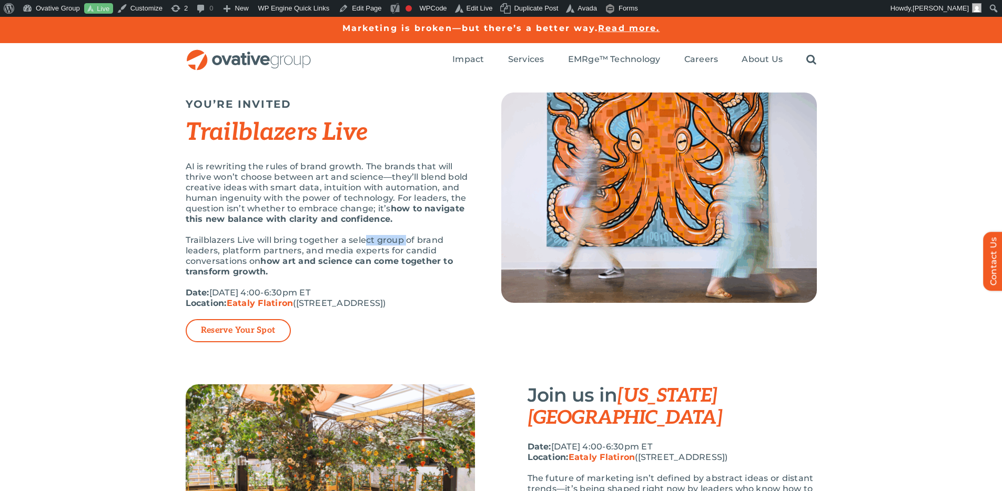
drag, startPoint x: 369, startPoint y: 240, endPoint x: 409, endPoint y: 241, distance: 39.5
click at [409, 241] on p "Trailblazers Live will bring together a select group of brand leaders, platform…" at bounding box center [330, 256] width 289 height 42
click at [397, 239] on p "Trailblazers Live will bring together a select group of brand leaders, platform…" at bounding box center [330, 256] width 289 height 42
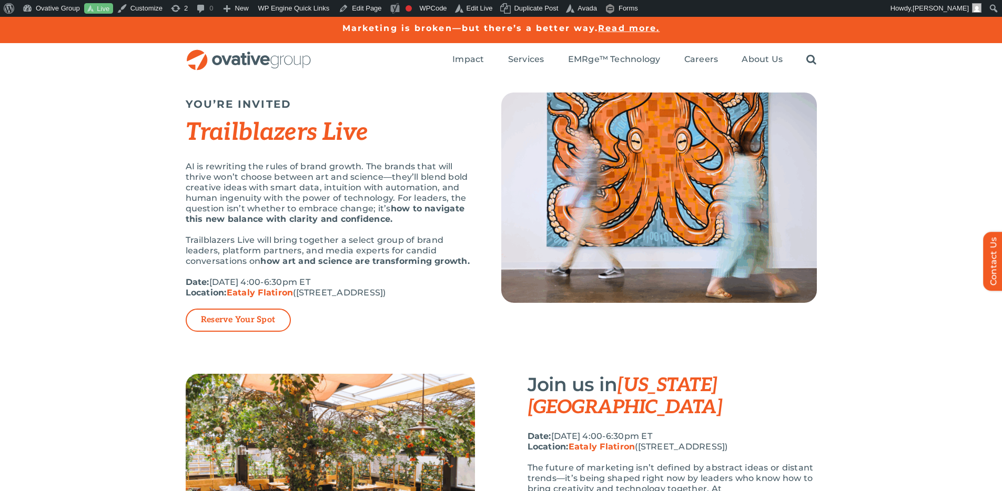
click at [894, 176] on div "YOU’RE INVITED Trailblazers Live AI is rewriting the rules of brand growth. The…" at bounding box center [501, 225] width 1002 height 297
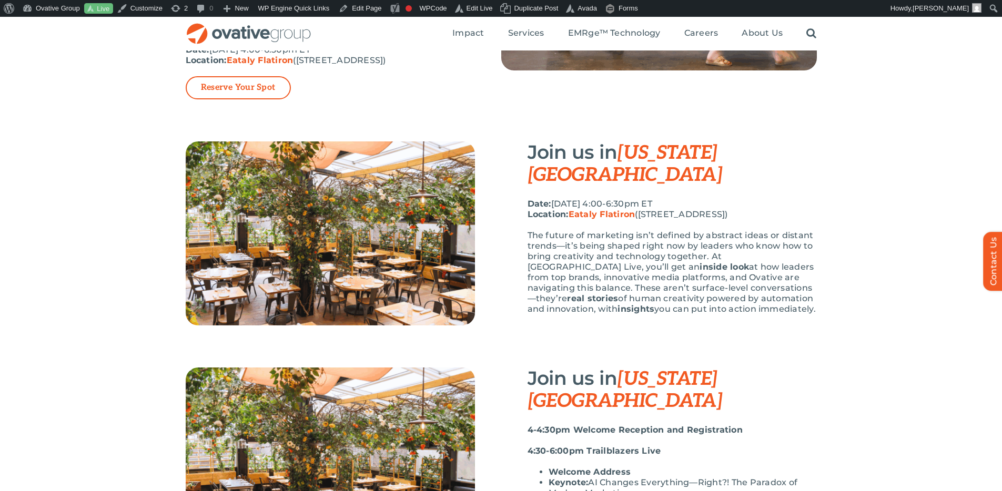
scroll to position [164, 0]
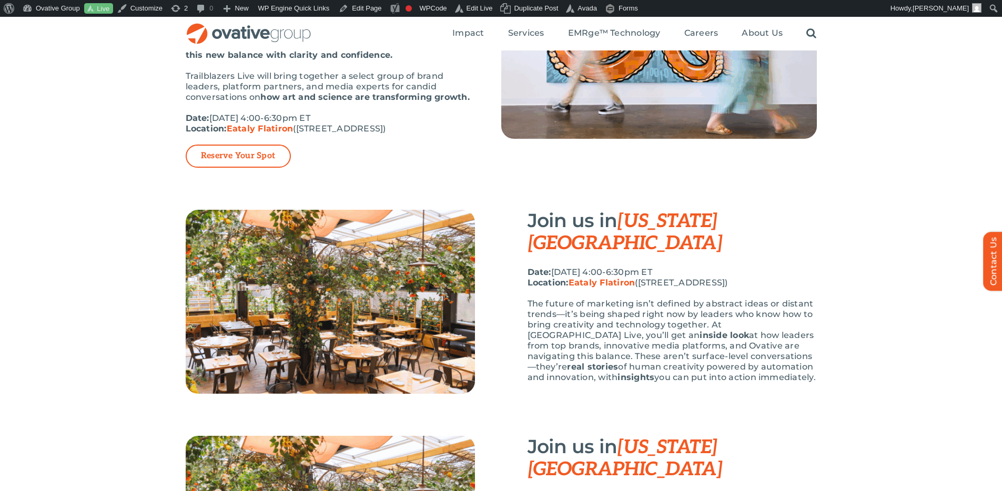
click at [726, 267] on p "Date: October 6th, 2025 | 4:00-6:30pm ET Location: Eataly Flatiron (200 5th Ave…" at bounding box center [672, 277] width 289 height 21
click at [756, 299] on p "The future of marketing isn’t defined by abstract ideas or distant trends—it’s …" at bounding box center [672, 341] width 289 height 84
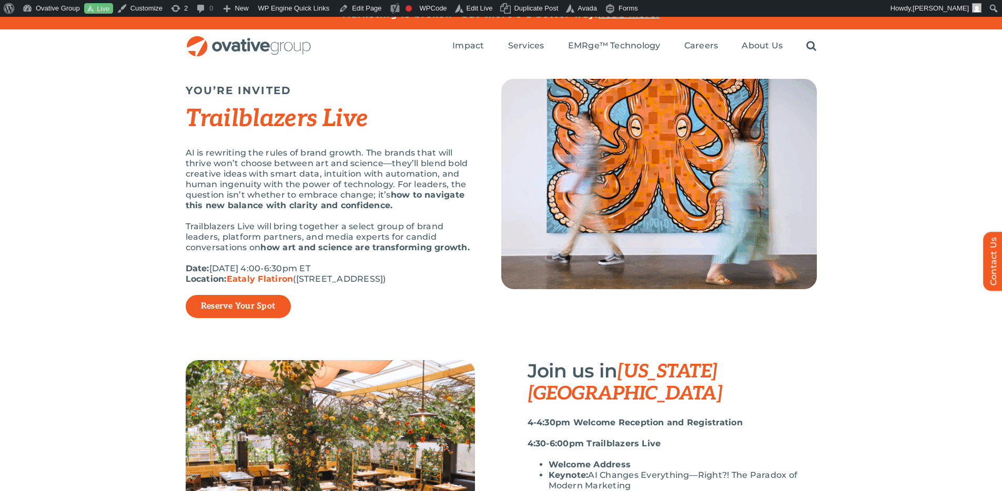
click at [210, 308] on link "Reserve Your Spot" at bounding box center [238, 306] width 74 height 11
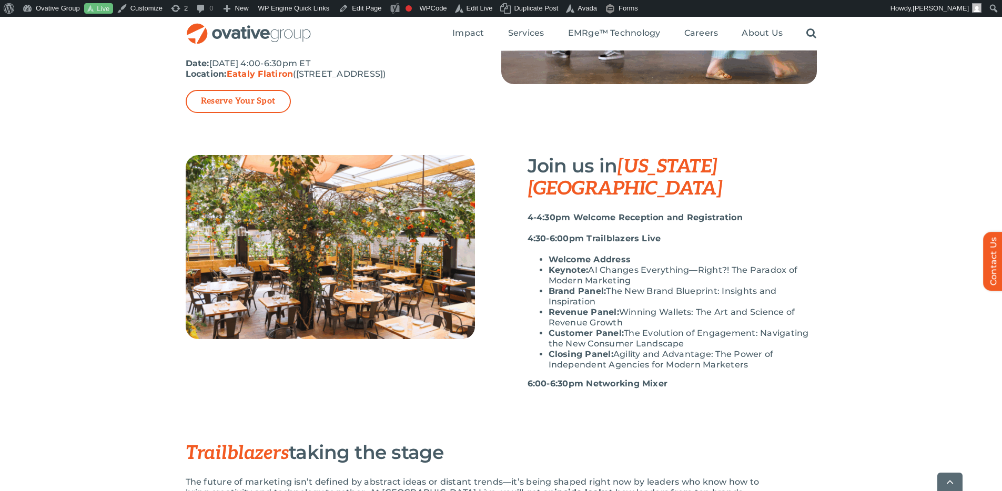
scroll to position [226, 0]
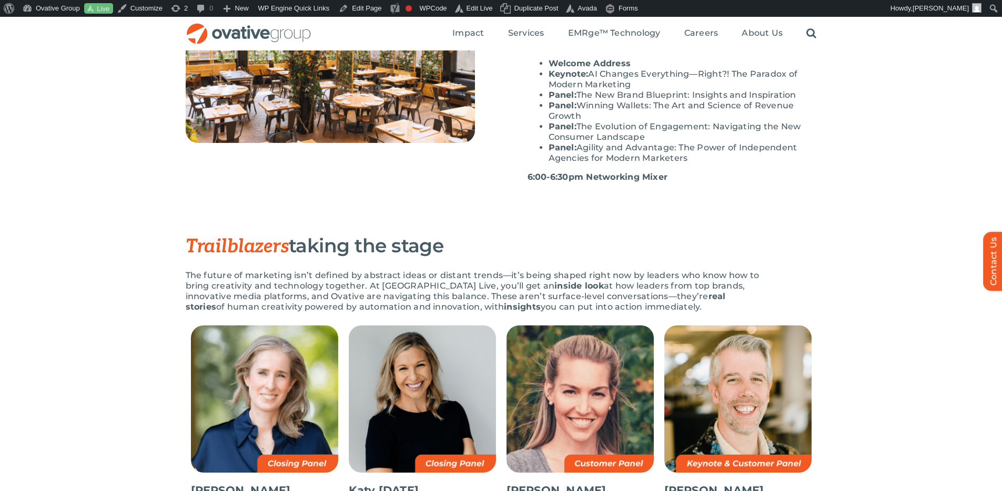
scroll to position [96, 0]
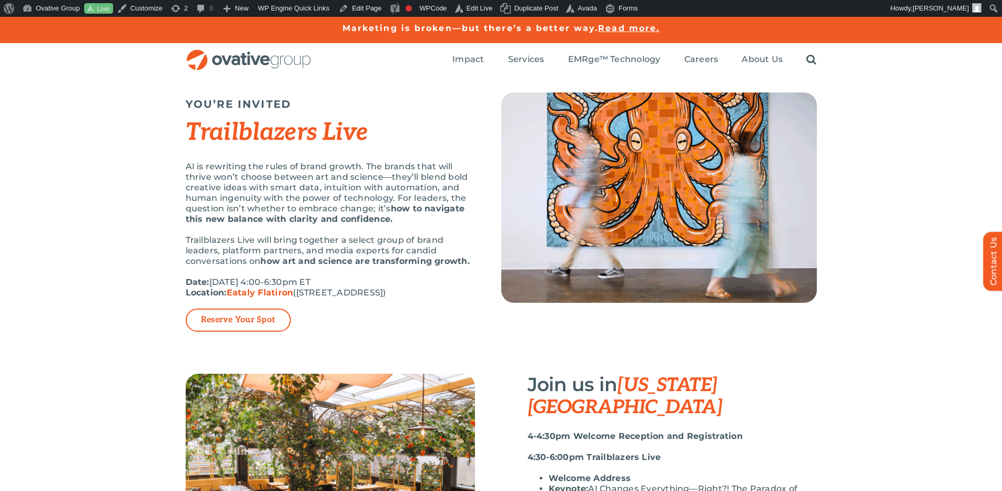
click at [876, 291] on div "YOU’RE INVITED Trailblazers Live AI is rewriting the rules of brand growth. The…" at bounding box center [501, 225] width 1002 height 297
click at [935, 184] on div "YOU’RE INVITED Trailblazers Live AI is rewriting the rules of brand growth. The…" at bounding box center [501, 225] width 1002 height 297
click at [916, 213] on div "YOU’RE INVITED Trailblazers Live AI is rewriting the rules of brand growth. The…" at bounding box center [501, 225] width 1002 height 297
click at [876, 253] on div "YOU’RE INVITED Trailblazers Live AI is rewriting the rules of brand growth. The…" at bounding box center [501, 225] width 1002 height 297
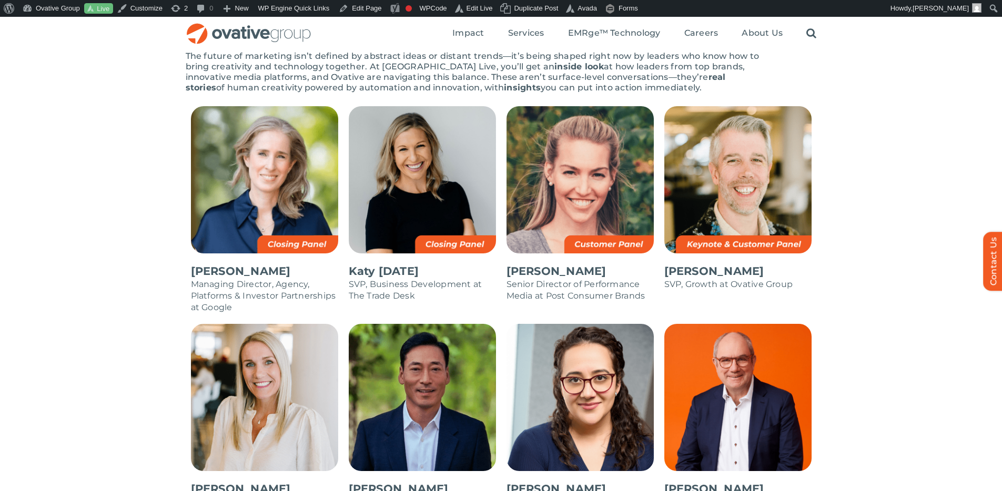
scroll to position [601, 0]
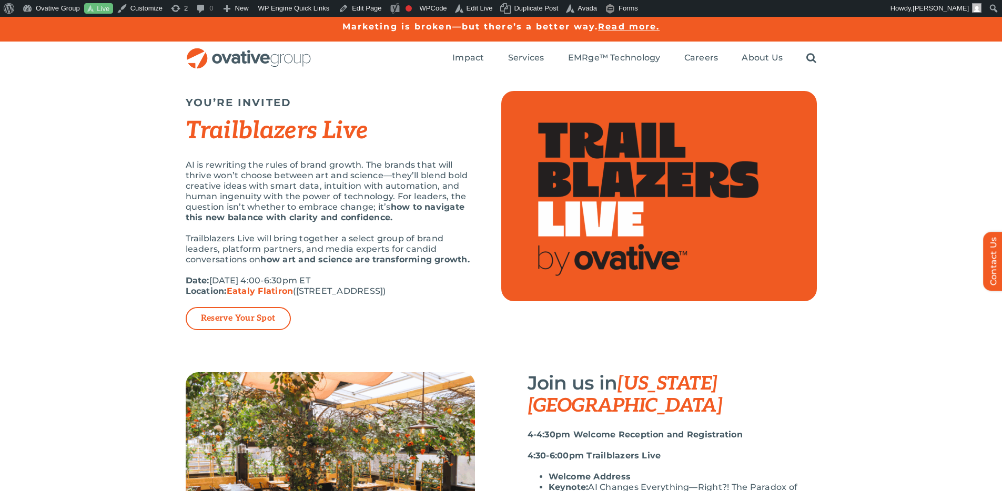
scroll to position [0, 0]
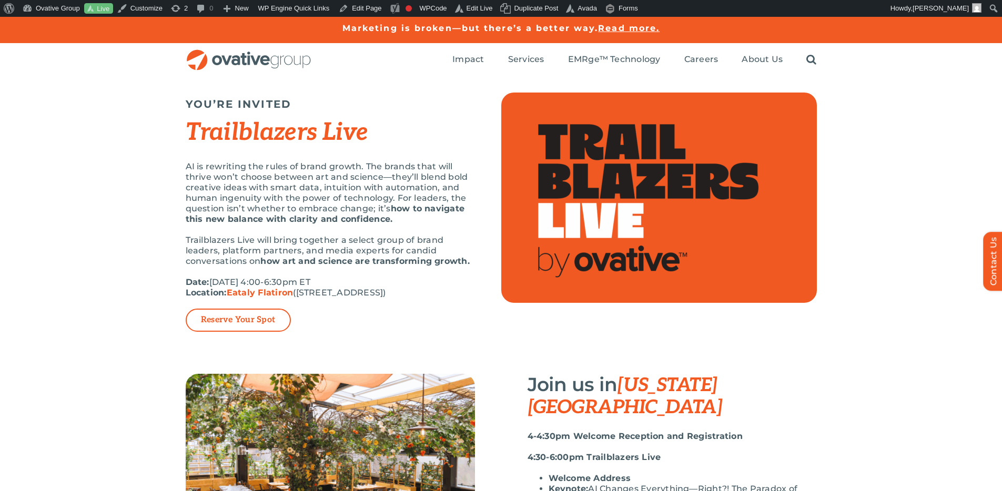
click at [874, 168] on div "YOU’RE INVITED Trailblazers Live AI is rewriting the rules of brand growth. The…" at bounding box center [501, 225] width 1002 height 297
click at [894, 196] on div "YOU’RE INVITED Trailblazers Live AI is rewriting the rules of brand growth. The…" at bounding box center [501, 225] width 1002 height 297
